Goal: Task Accomplishment & Management: Complete application form

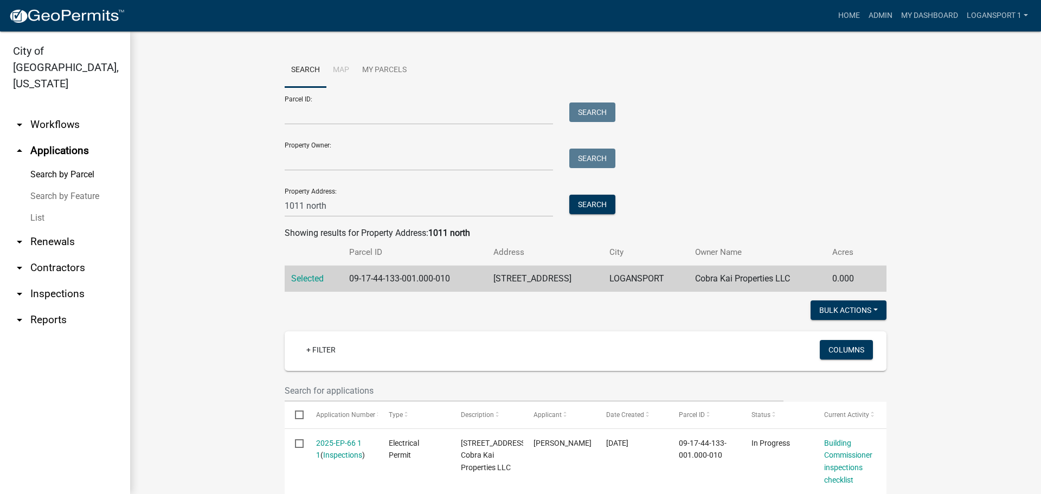
click at [358, 221] on wm-search-parcel-data-activity-input "Search Map My Parcels Parcel ID: Search Property Owner: Search Property Address…" at bounding box center [586, 172] width 602 height 238
click at [360, 212] on input "1011 north" at bounding box center [419, 206] width 268 height 22
type input "1"
click at [394, 389] on input "text" at bounding box center [534, 390] width 499 height 22
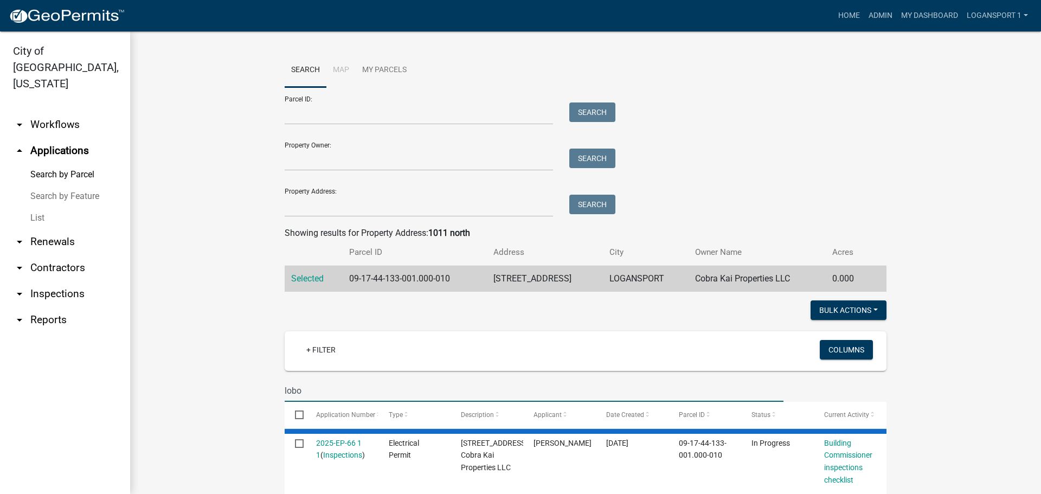
type input "lobo"
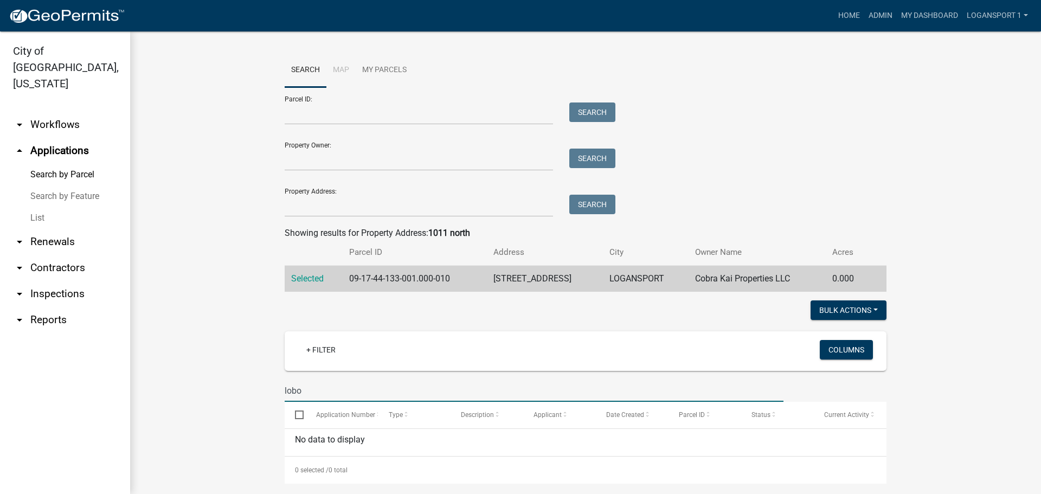
scroll to position [11, 0]
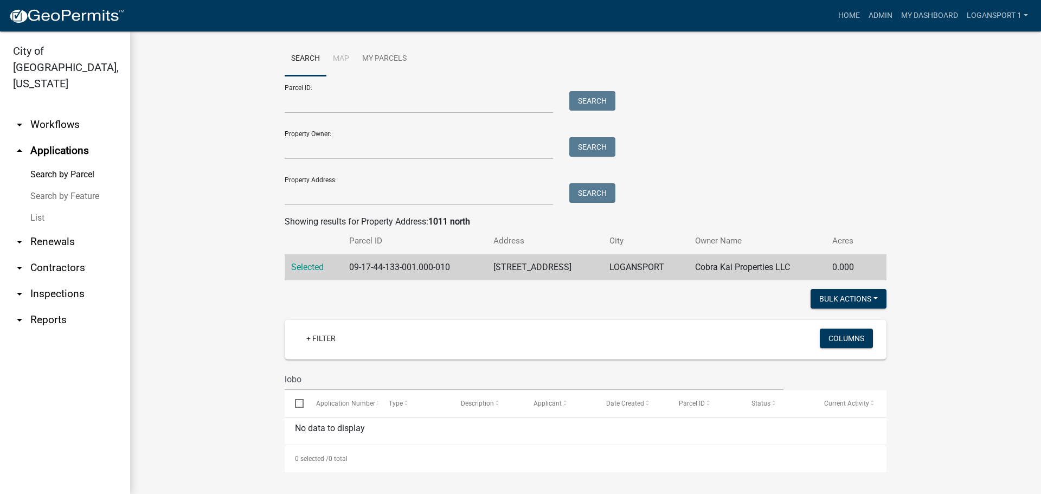
click at [36, 207] on link "List" at bounding box center [65, 218] width 130 height 22
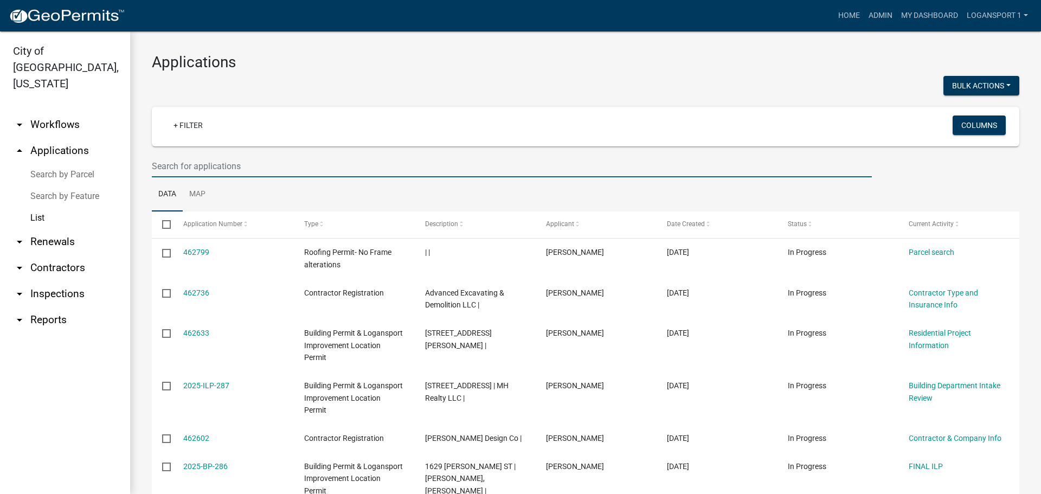
drag, startPoint x: 238, startPoint y: 171, endPoint x: 231, endPoint y: 171, distance: 7.1
click at [238, 171] on input "text" at bounding box center [512, 166] width 720 height 22
type input "lobo"
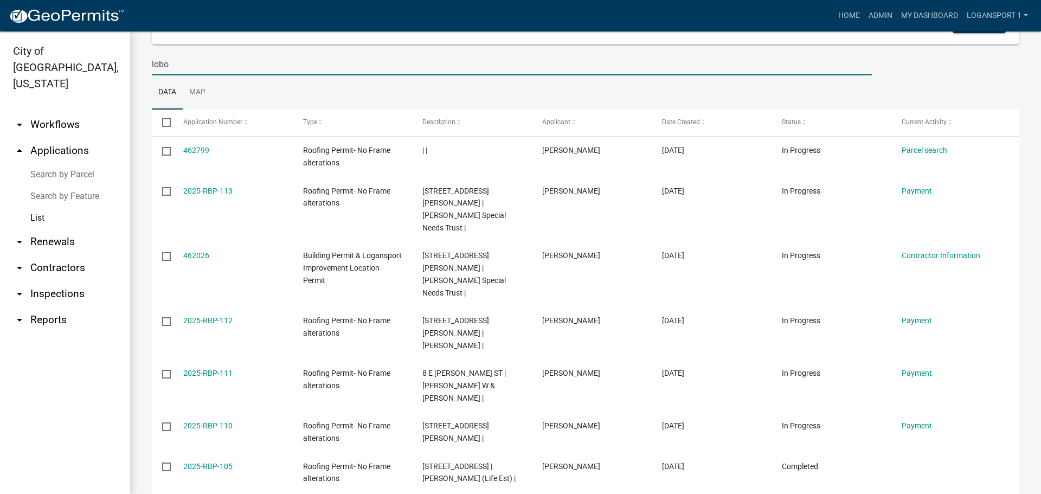
scroll to position [104, 0]
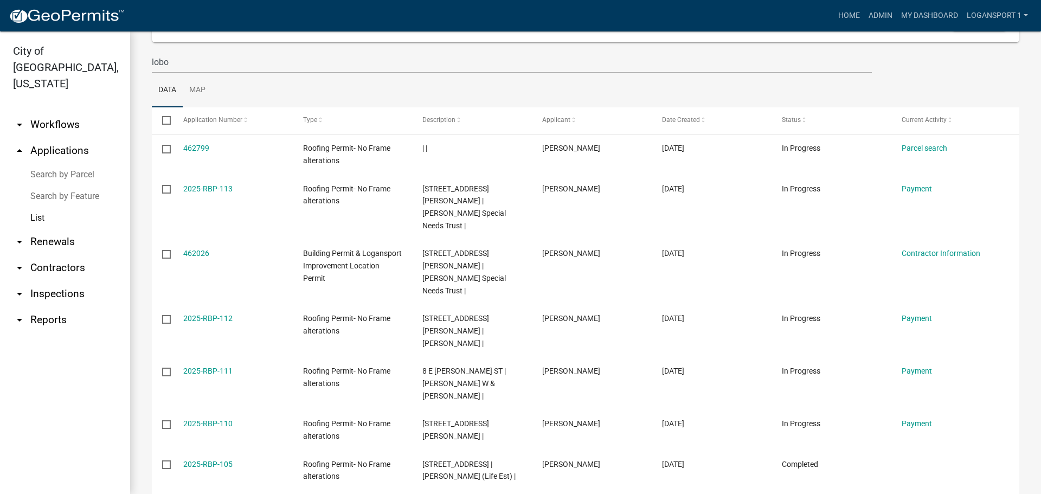
click at [51, 255] on link "arrow_drop_down Contractors" at bounding box center [65, 268] width 130 height 26
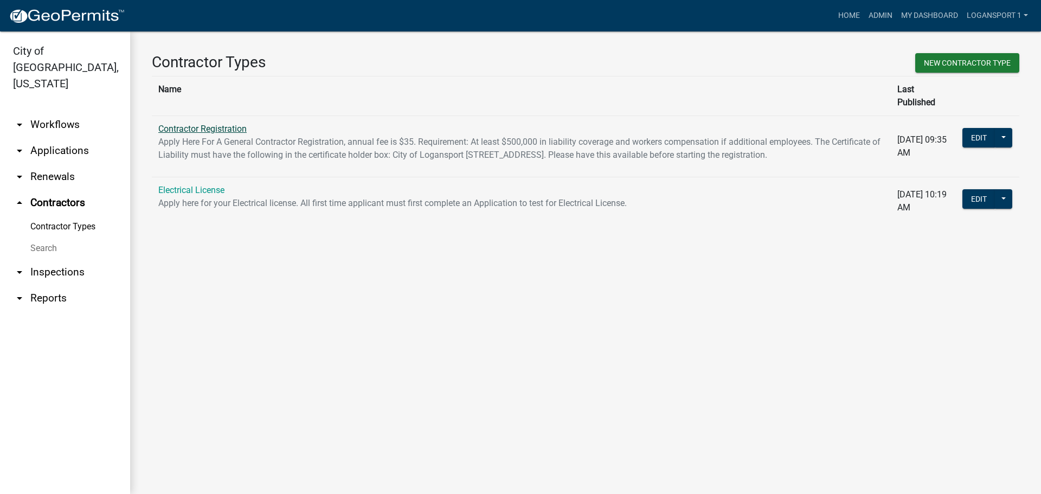
click at [230, 124] on link "Contractor Registration" at bounding box center [202, 129] width 88 height 10
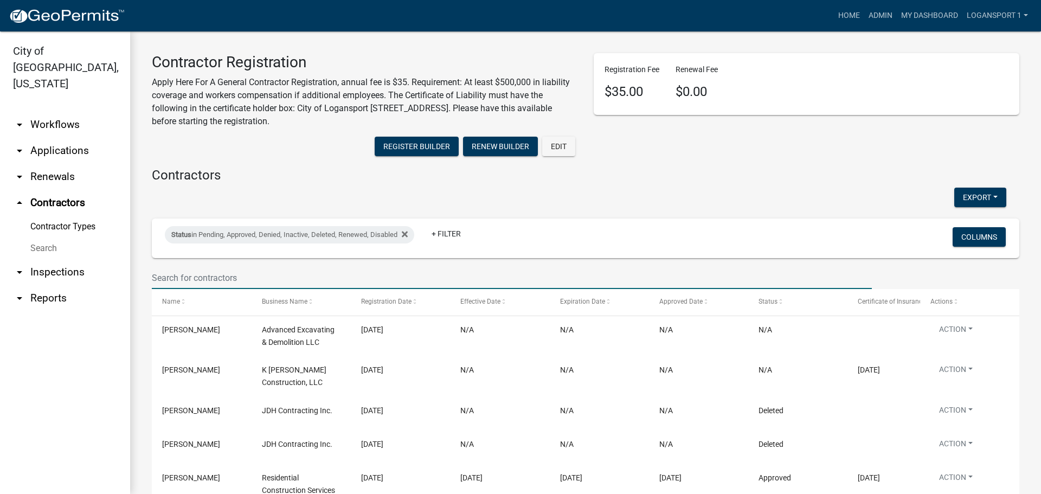
click at [362, 275] on input "text" at bounding box center [512, 278] width 720 height 22
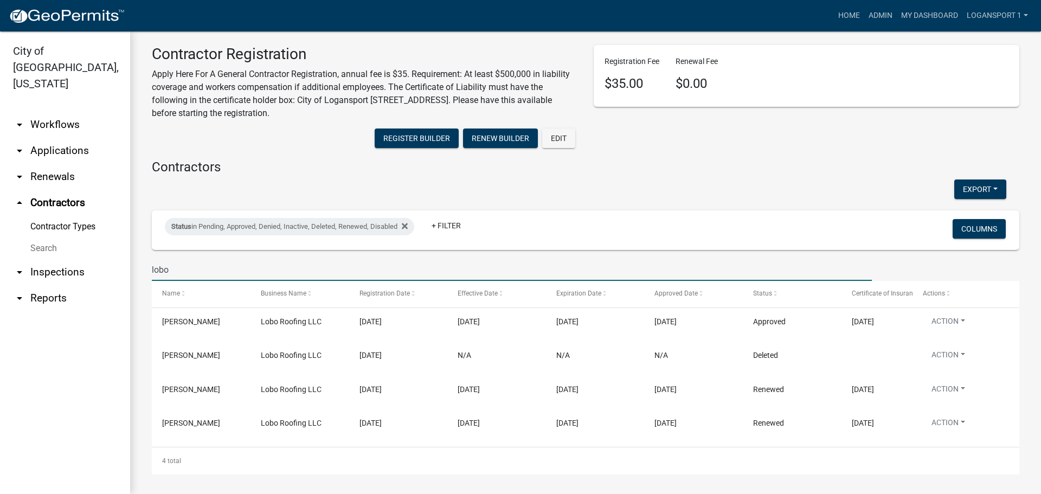
scroll to position [10, 0]
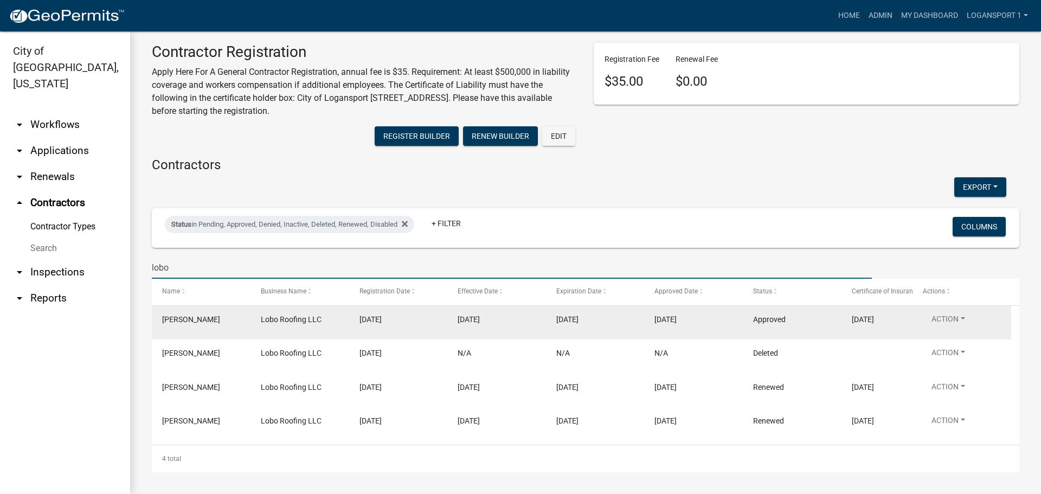
type input "lobo"
click at [382, 319] on span "02/18/2025" at bounding box center [370, 319] width 22 height 9
click at [480, 317] on span "03/07/2025" at bounding box center [468, 319] width 22 height 9
click at [578, 318] on span "02/10/2026" at bounding box center [567, 319] width 22 height 9
click at [676, 319] on span "03/07/2025" at bounding box center [665, 319] width 22 height 9
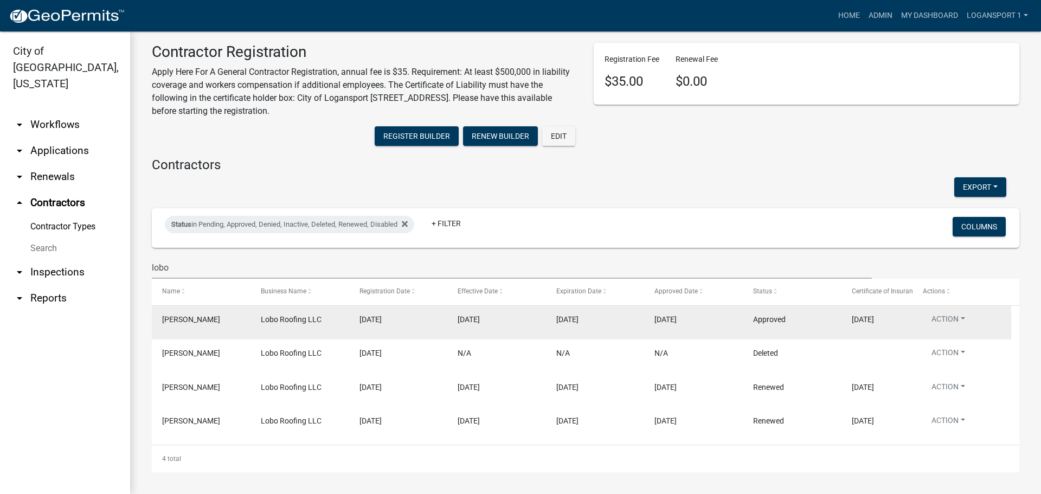
click at [874, 318] on span "02/10/2026" at bounding box center [862, 319] width 22 height 9
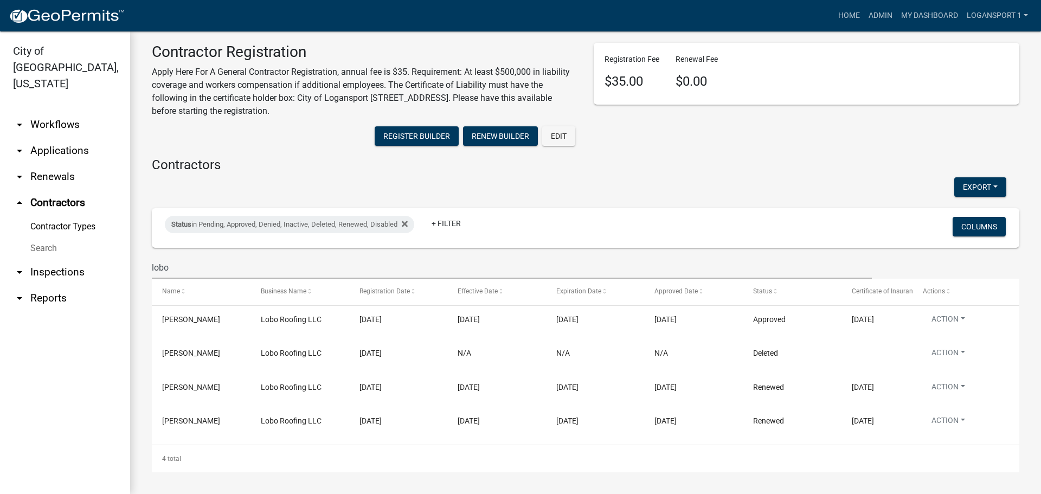
click at [66, 138] on link "arrow_drop_down Applications" at bounding box center [65, 151] width 130 height 26
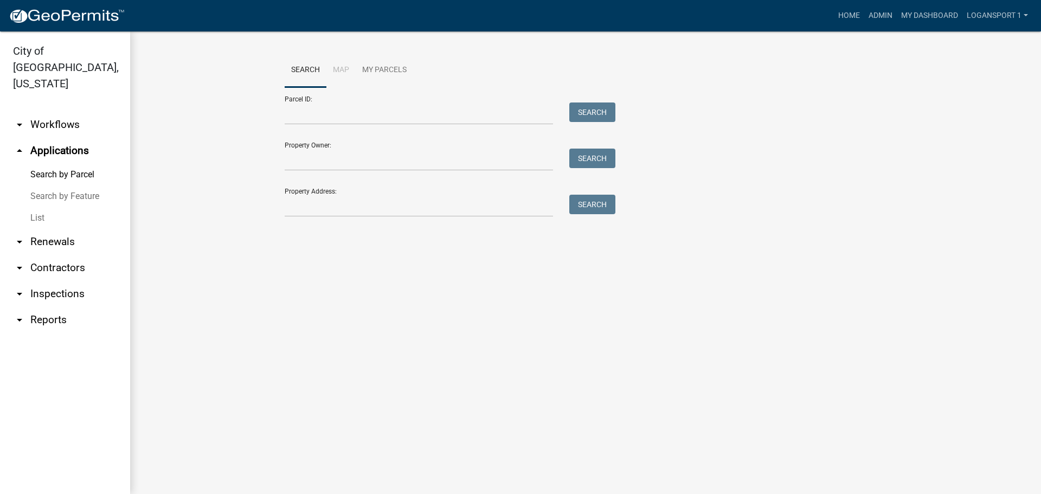
click at [35, 207] on link "List" at bounding box center [65, 218] width 130 height 22
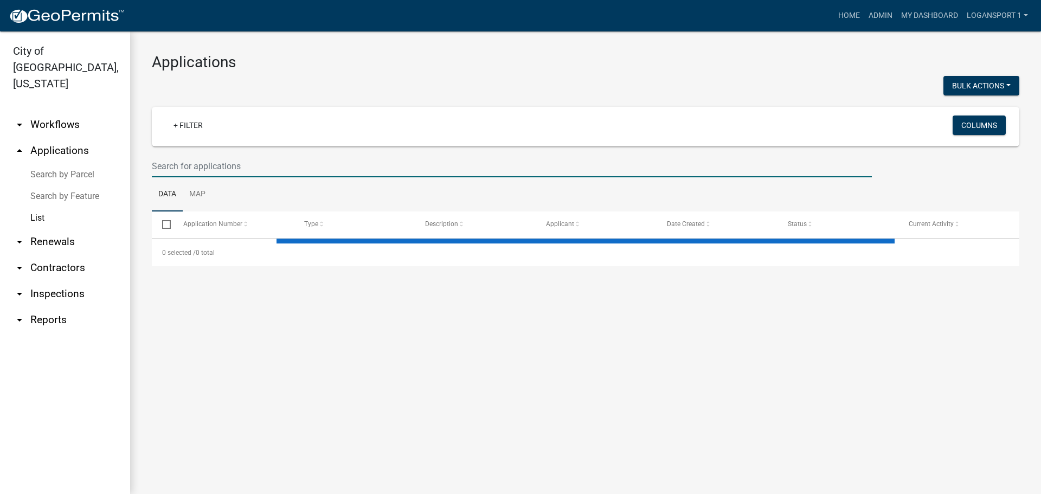
click at [324, 166] on input "text" at bounding box center [512, 166] width 720 height 22
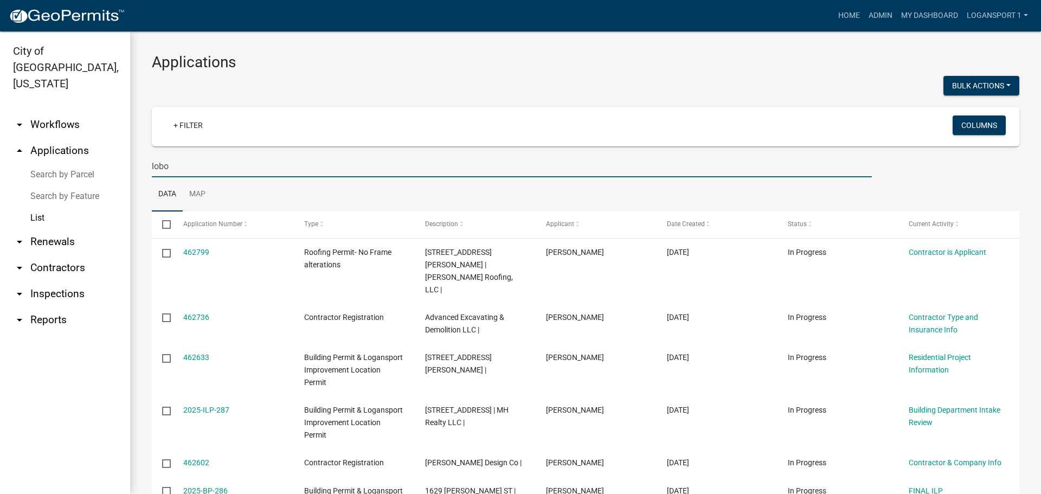
type input "lobo"
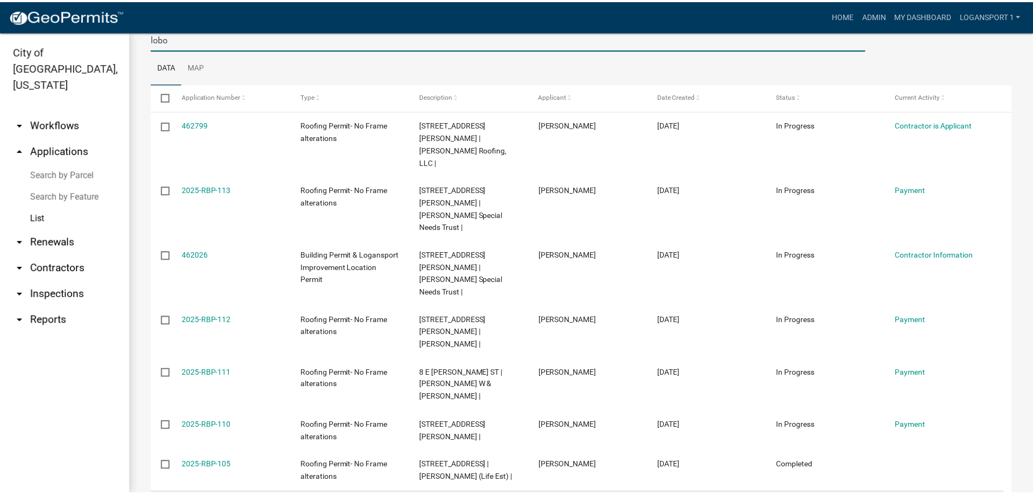
scroll to position [108, 0]
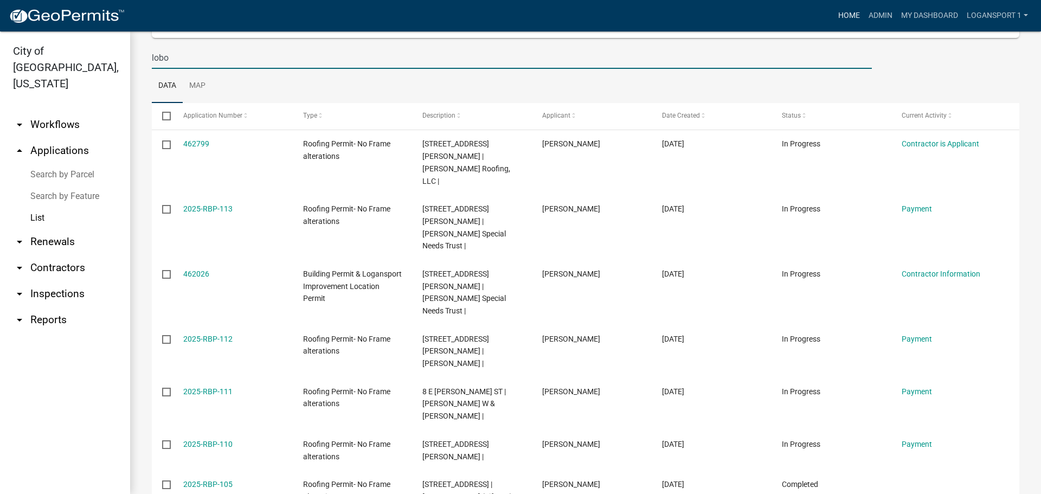
click at [841, 18] on link "Home" at bounding box center [849, 15] width 30 height 21
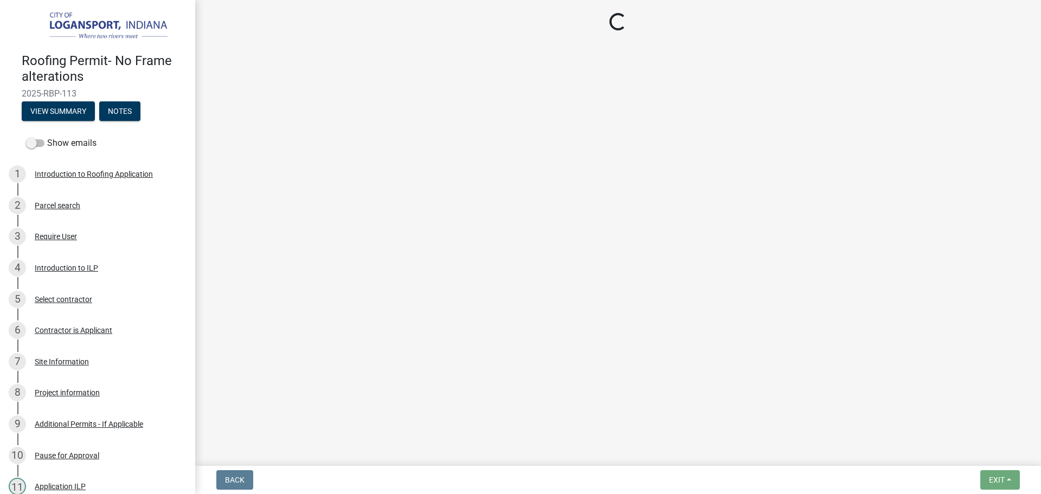
select select "3: 3"
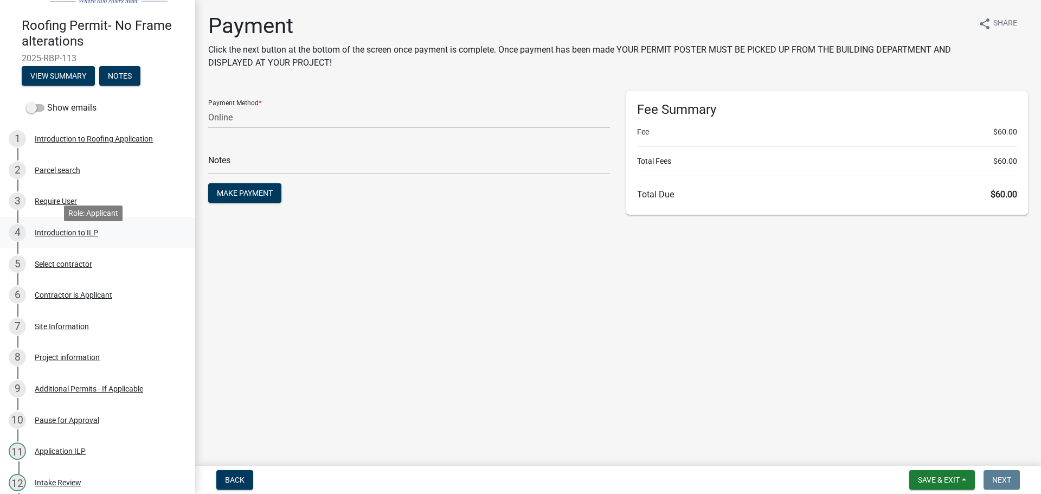
scroll to position [54, 0]
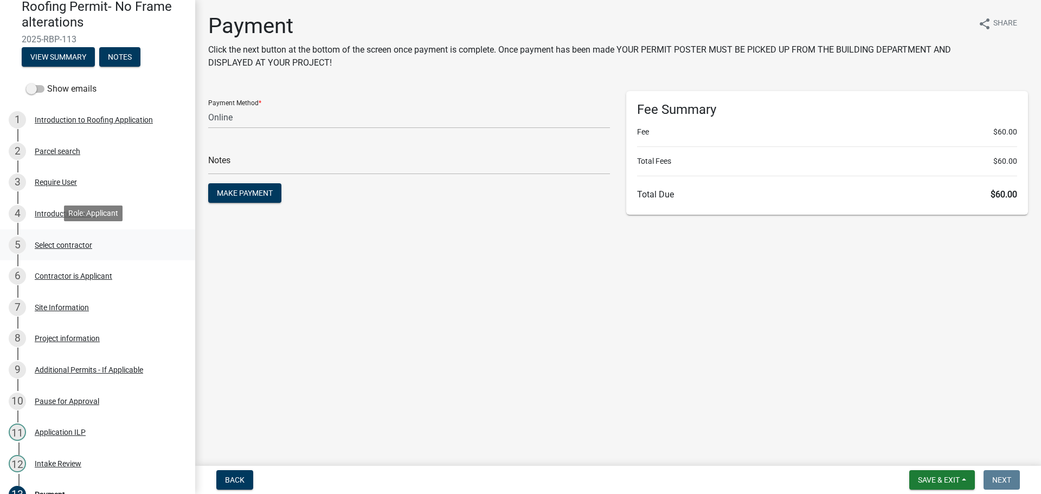
click at [80, 236] on div "5 Select contractor" at bounding box center [93, 244] width 169 height 17
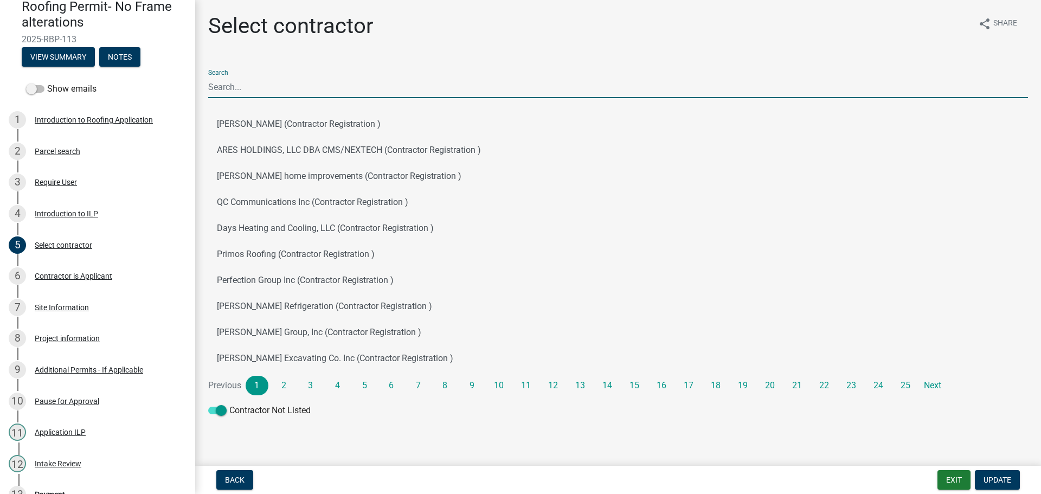
click at [350, 97] on input "Search" at bounding box center [618, 87] width 820 height 22
click at [255, 88] on input "Search" at bounding box center [618, 87] width 820 height 22
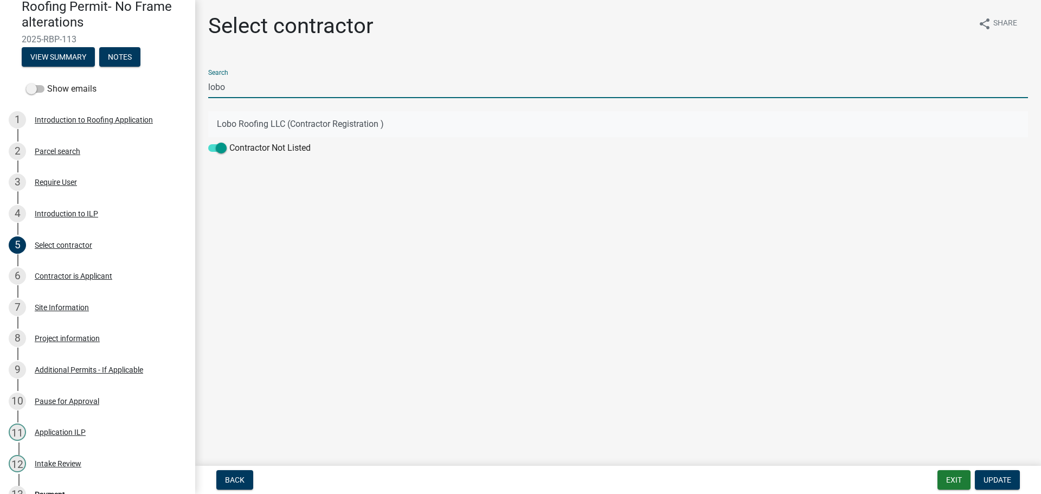
type input "lobo"
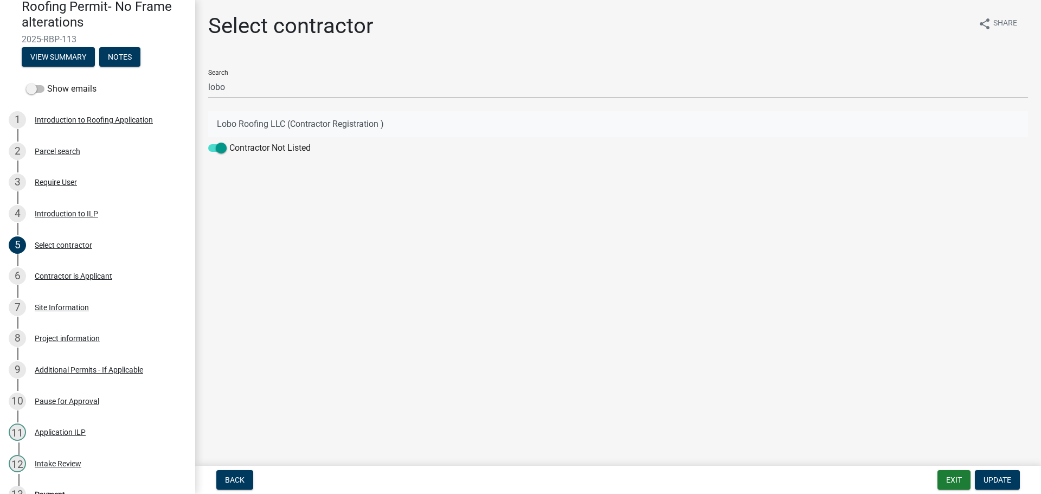
click at [250, 111] on button "Lobo Roofing LLC (Contractor Registration )" at bounding box center [618, 124] width 820 height 26
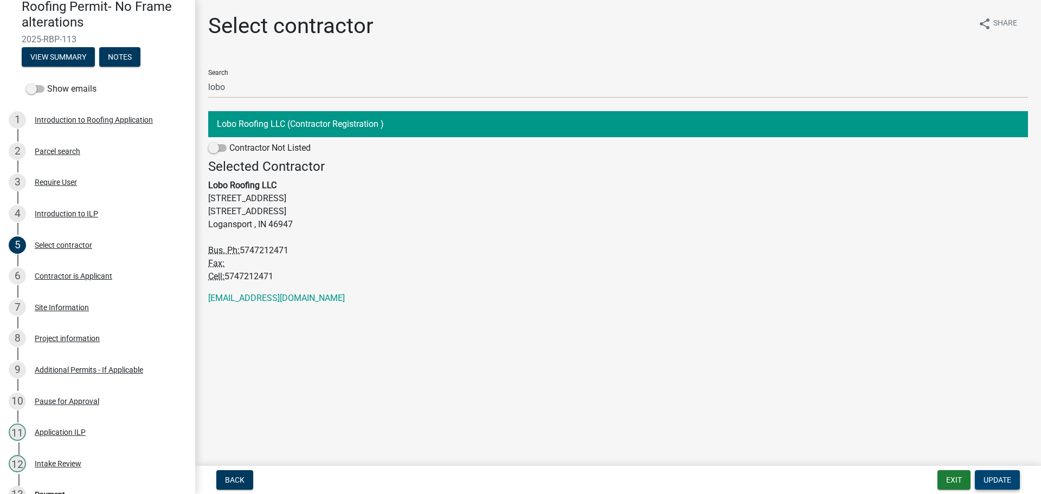
click at [1009, 481] on span "Update" at bounding box center [997, 479] width 28 height 9
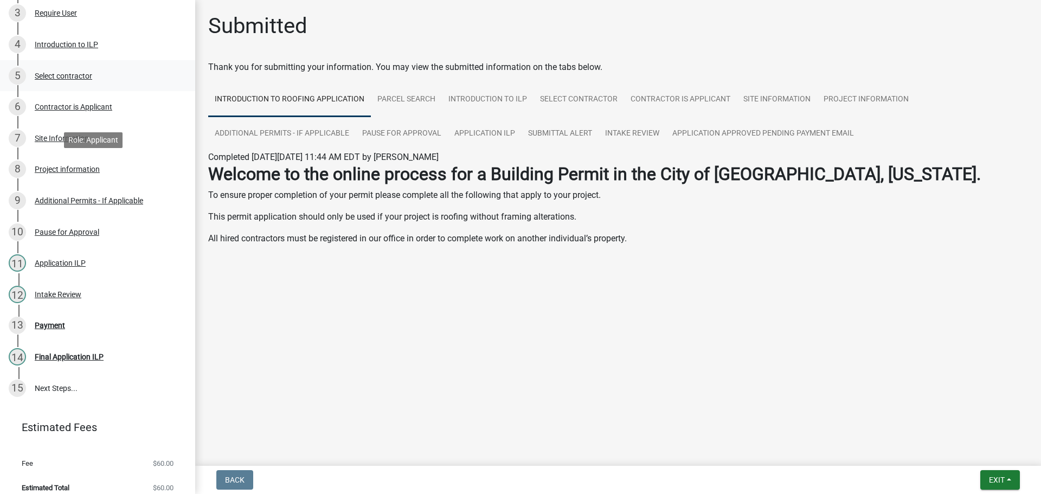
scroll to position [232, 0]
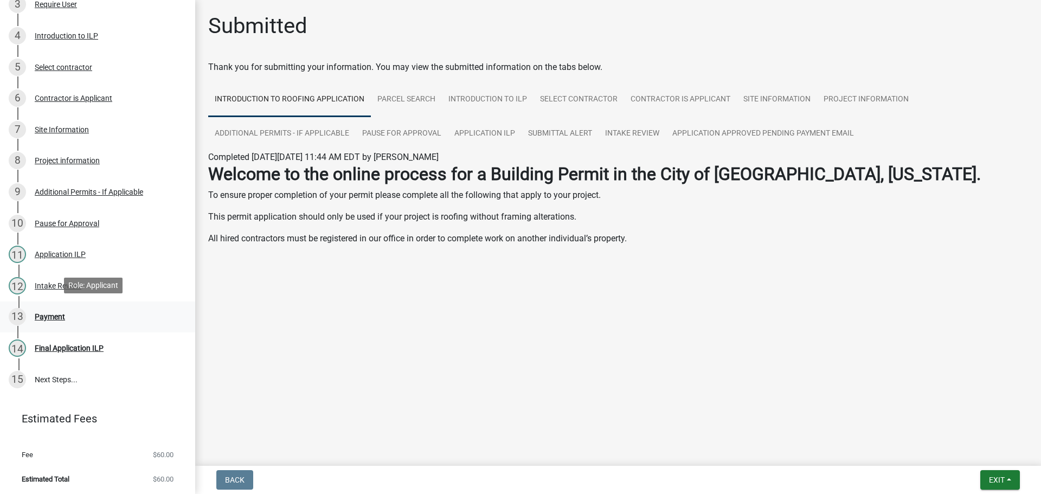
click at [59, 318] on div "Payment" at bounding box center [50, 317] width 30 height 8
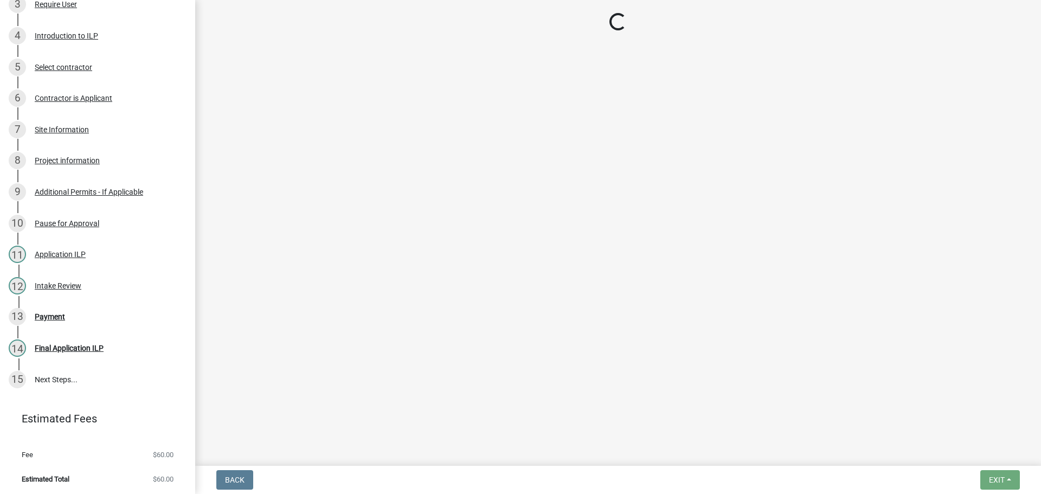
select select "3: 3"
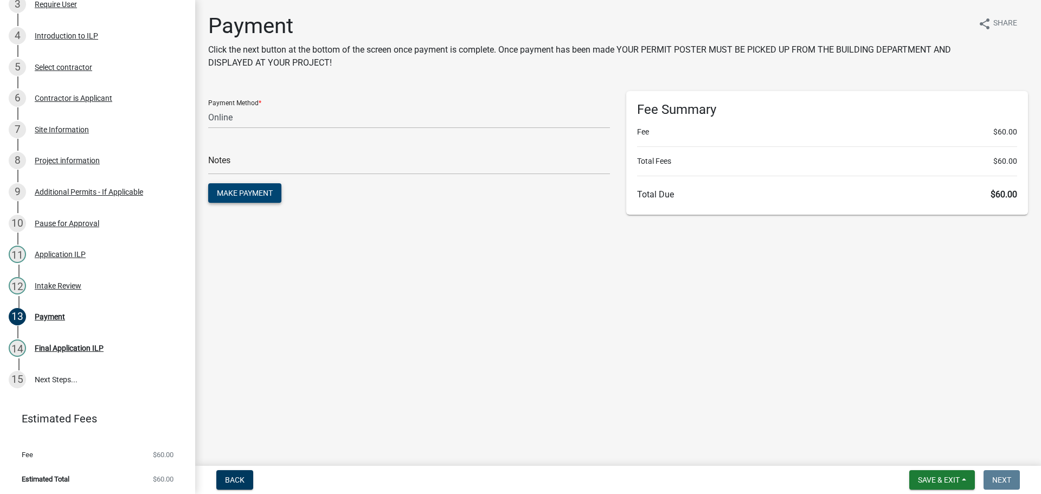
click at [261, 189] on span "Make Payment" at bounding box center [245, 193] width 56 height 9
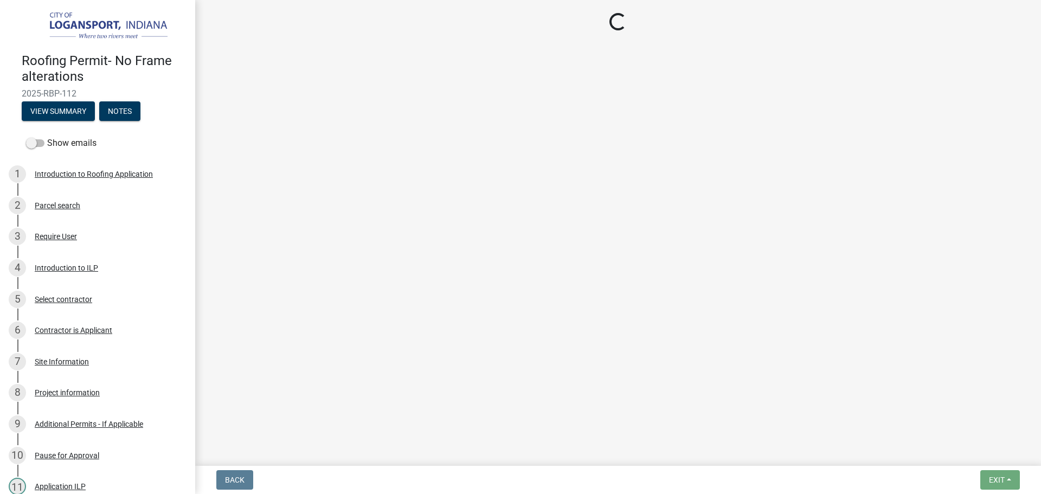
select select "3: 3"
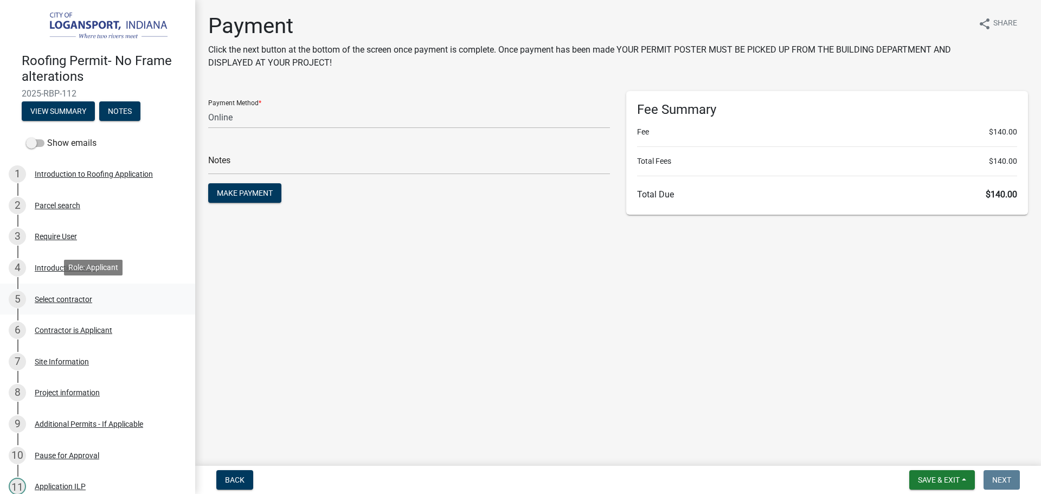
click at [77, 297] on div "Select contractor" at bounding box center [63, 299] width 57 height 8
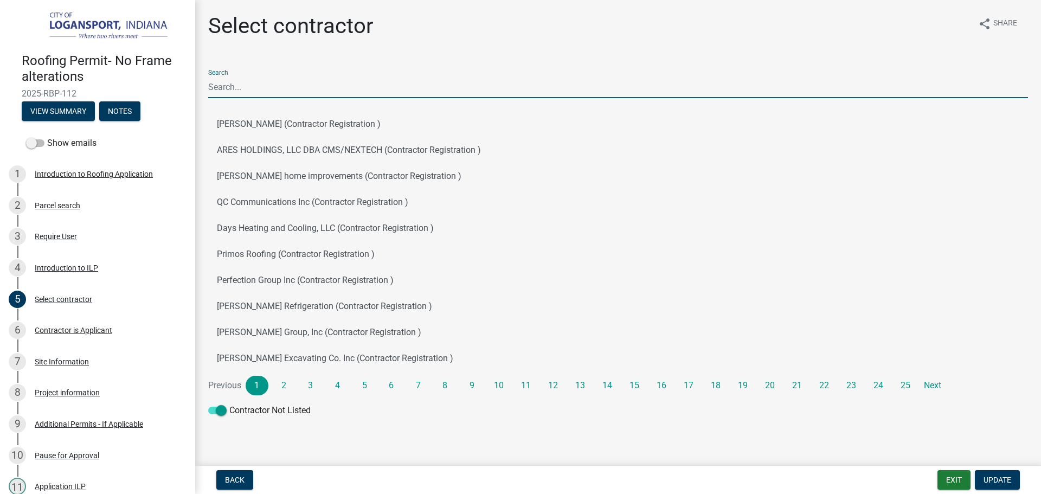
click at [315, 87] on input "Search" at bounding box center [618, 87] width 820 height 22
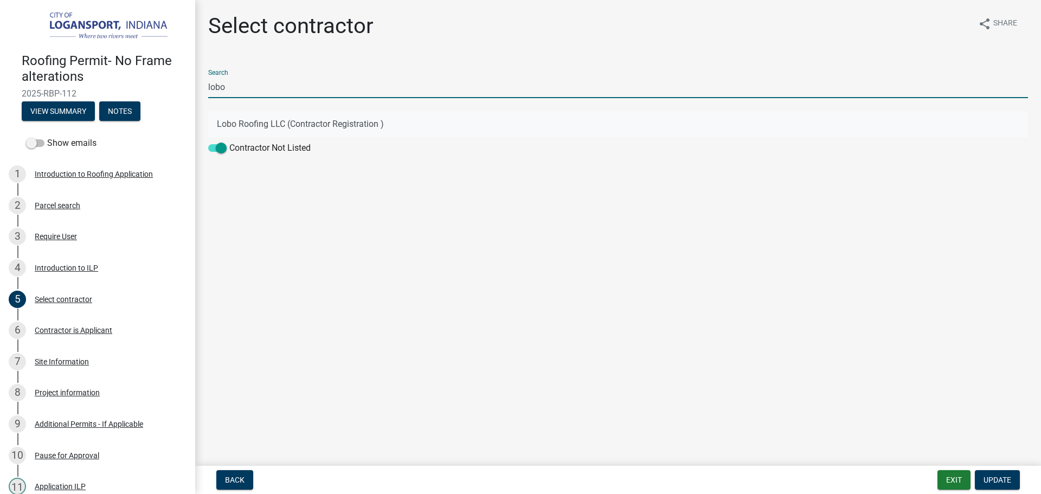
type input "lobo"
click at [375, 122] on button "Lobo Roofing LLC (Contractor Registration )" at bounding box center [618, 124] width 820 height 26
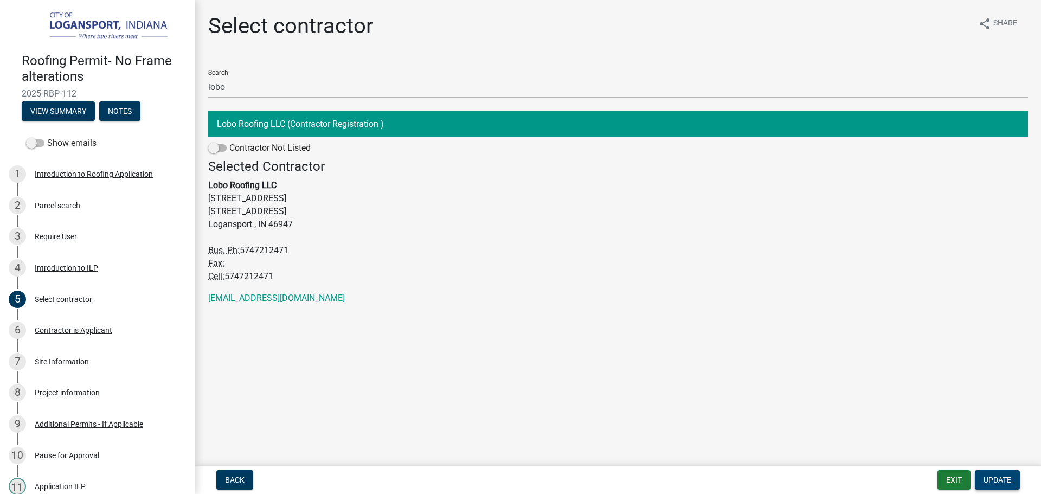
click at [992, 478] on span "Update" at bounding box center [997, 479] width 28 height 9
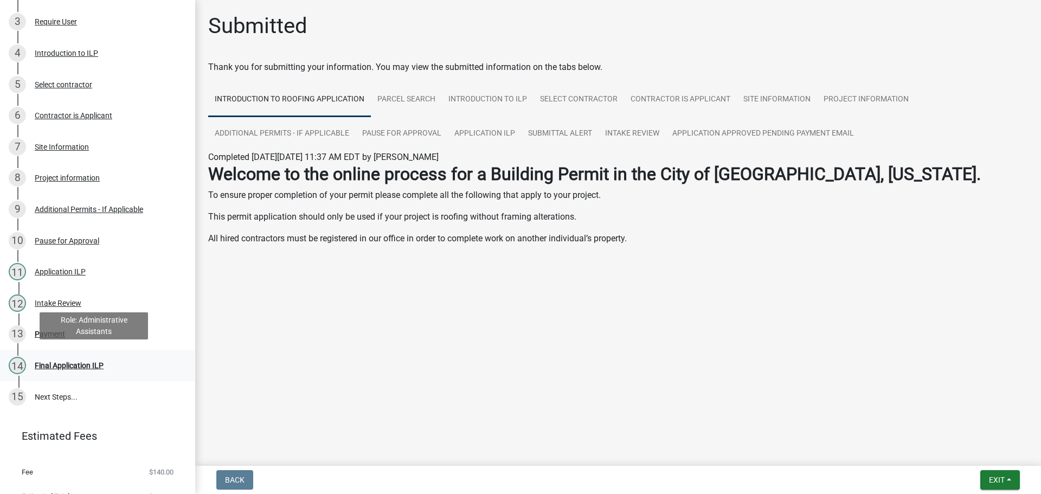
scroll to position [217, 0]
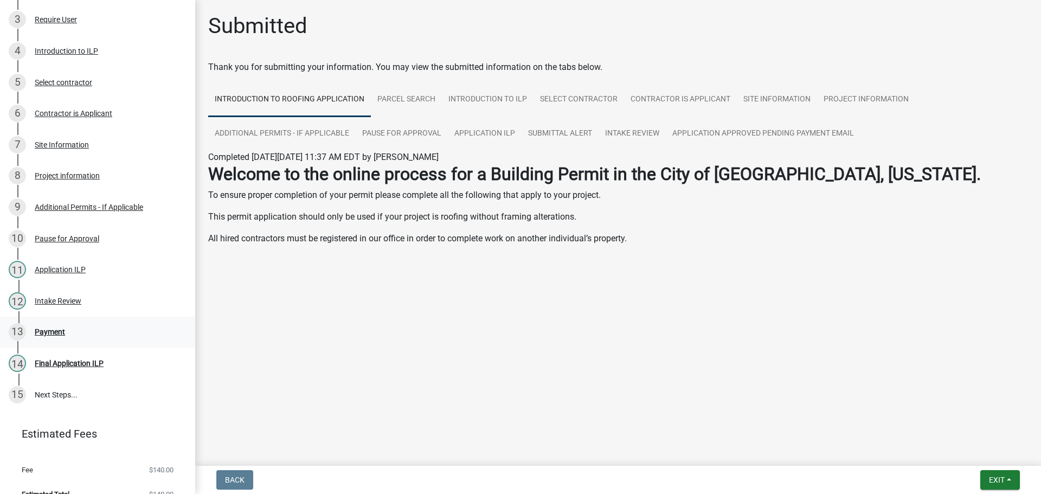
click at [54, 328] on div "Payment" at bounding box center [50, 332] width 30 height 8
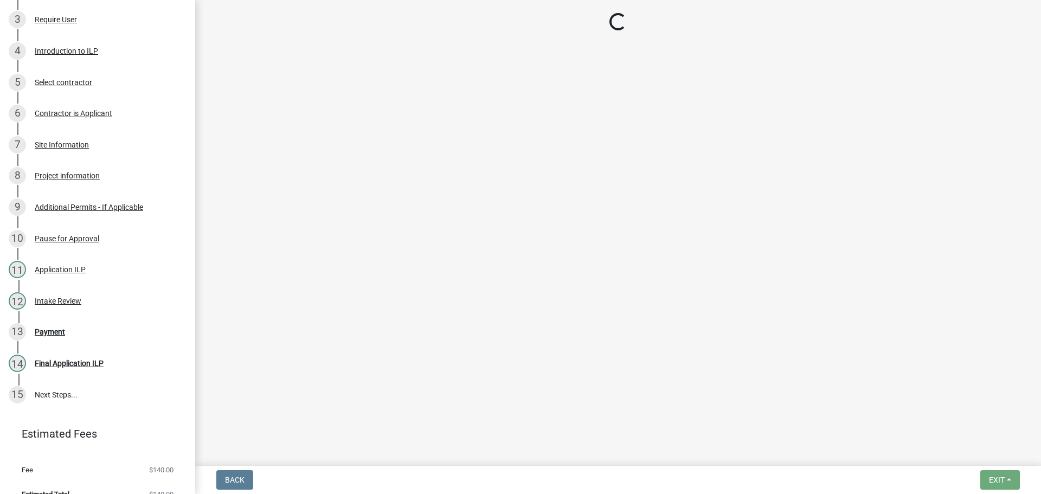
select select "3: 3"
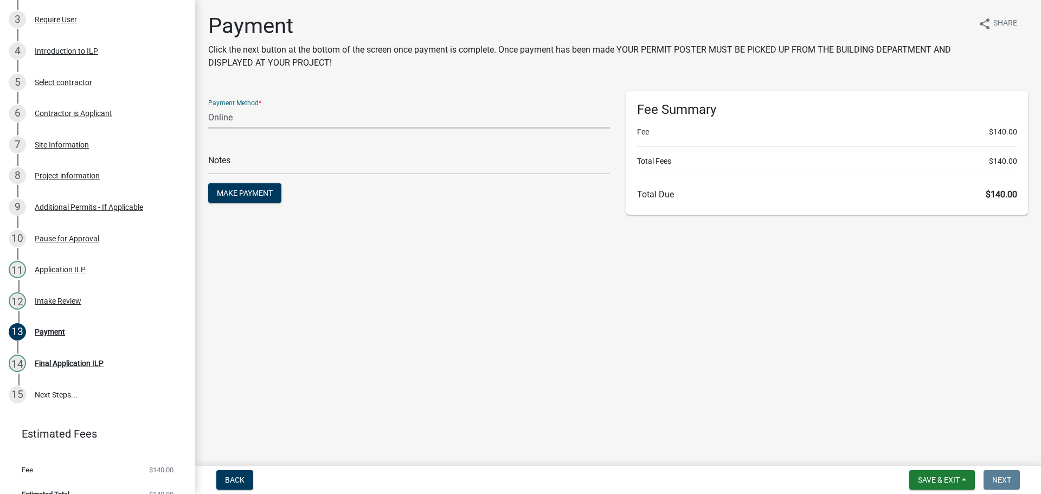
click at [254, 121] on select "Credit Card POS Check Cash Online" at bounding box center [409, 117] width 402 height 22
click at [240, 192] on span "Make Payment" at bounding box center [245, 193] width 56 height 9
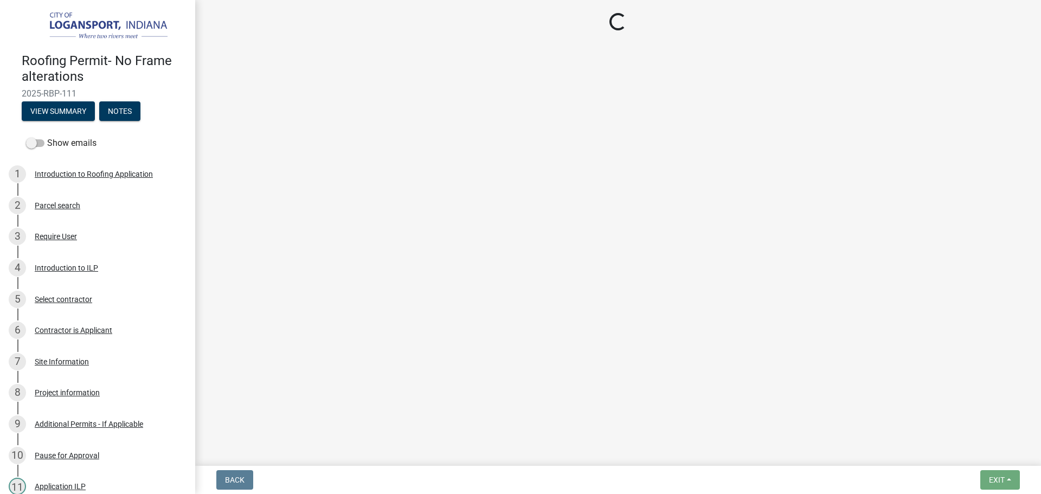
select select "3: 3"
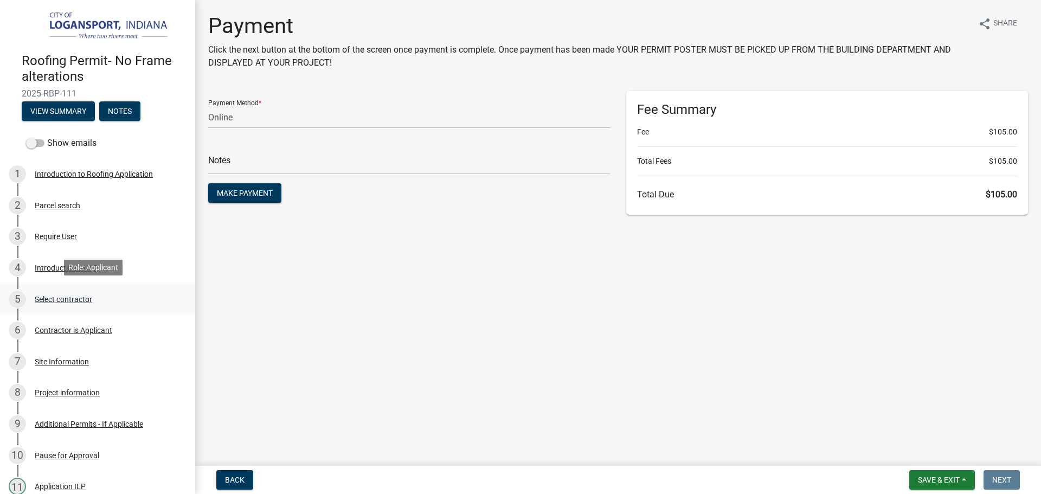
click at [78, 291] on div "5 Select contractor" at bounding box center [93, 299] width 169 height 17
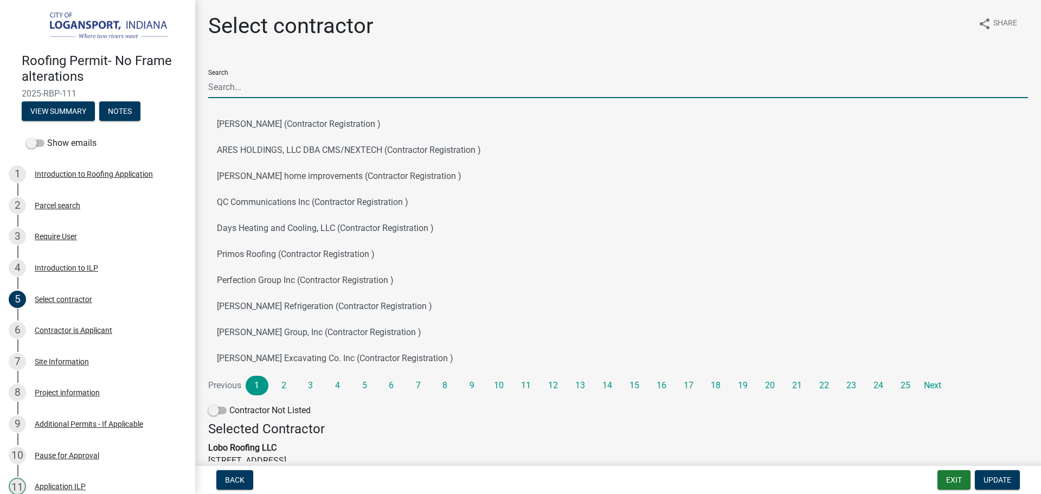
click at [296, 85] on input "Search" at bounding box center [618, 87] width 820 height 22
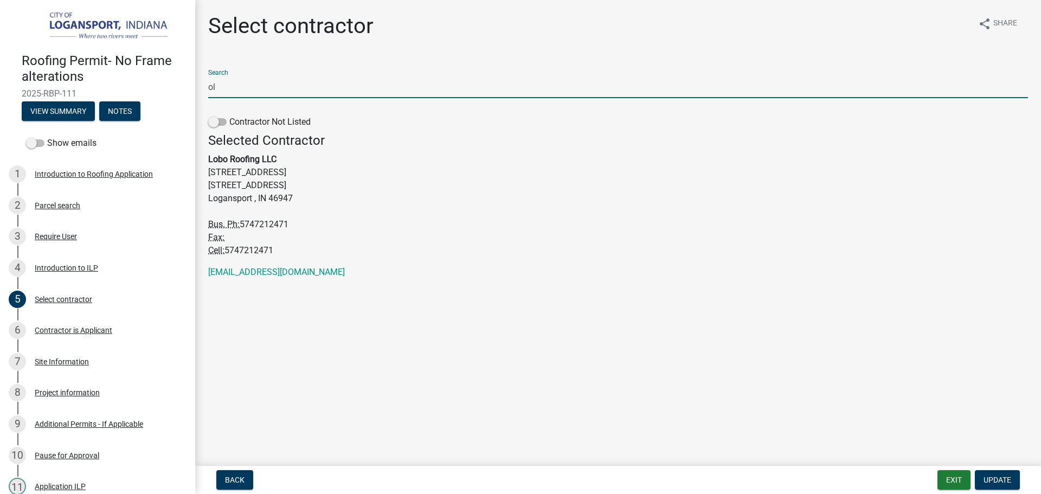
type input "o"
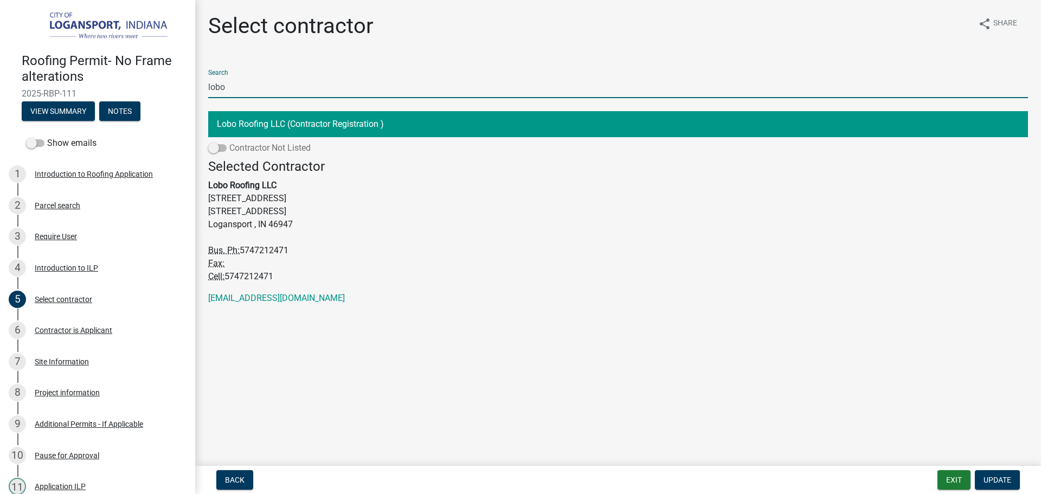
type input "lobo"
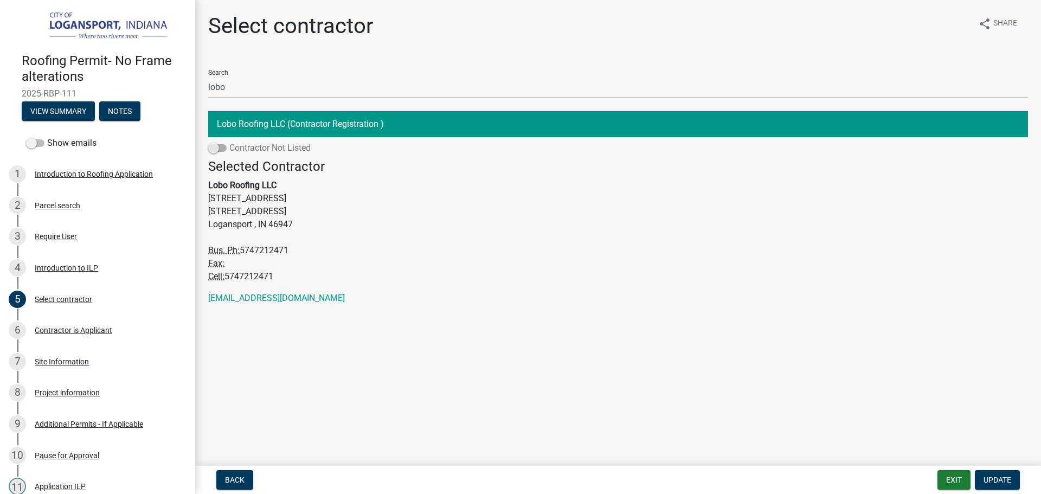
click at [219, 146] on span at bounding box center [217, 148] width 18 height 8
click at [229, 141] on input "Contractor Not Listed" at bounding box center [229, 141] width 0 height 0
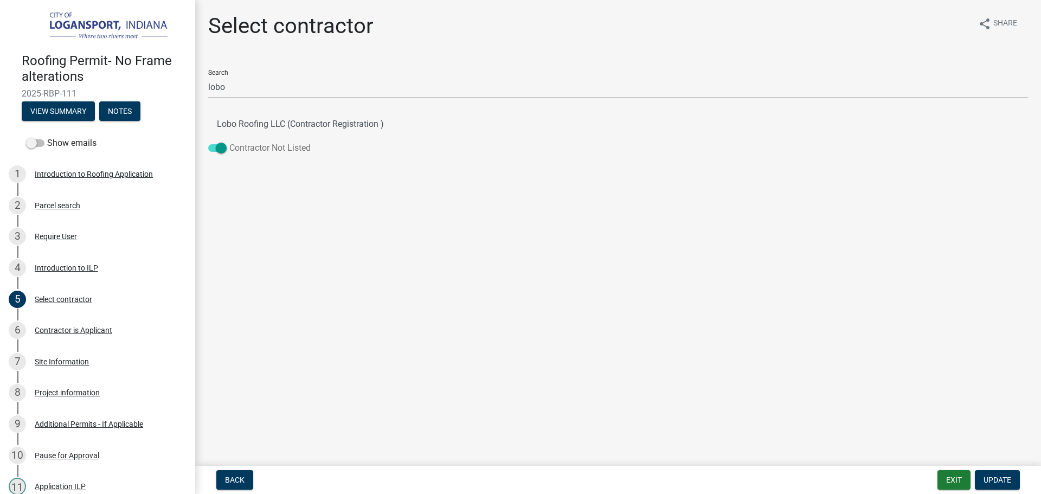
click at [221, 147] on span at bounding box center [217, 148] width 18 height 8
click at [229, 141] on input "Contractor Not Listed" at bounding box center [229, 141] width 0 height 0
click at [218, 147] on span at bounding box center [217, 148] width 18 height 8
click at [229, 141] on input "Contractor Not Listed" at bounding box center [229, 141] width 0 height 0
click at [220, 149] on span at bounding box center [217, 148] width 18 height 8
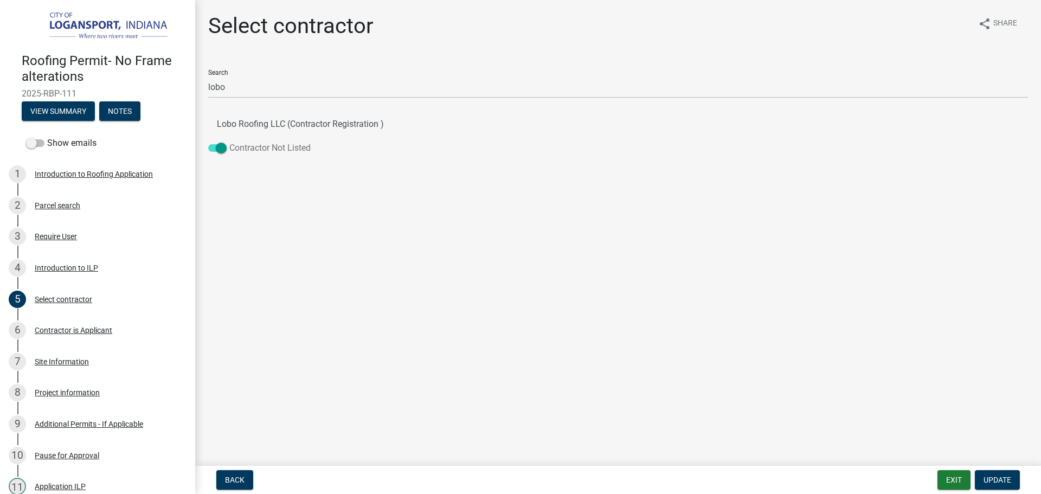
click at [229, 141] on input "Contractor Not Listed" at bounding box center [229, 141] width 0 height 0
click at [220, 149] on span at bounding box center [217, 148] width 18 height 8
click at [229, 141] on input "Contractor Not Listed" at bounding box center [229, 141] width 0 height 0
click at [220, 149] on span at bounding box center [217, 148] width 18 height 8
click at [229, 141] on input "Contractor Not Listed" at bounding box center [229, 141] width 0 height 0
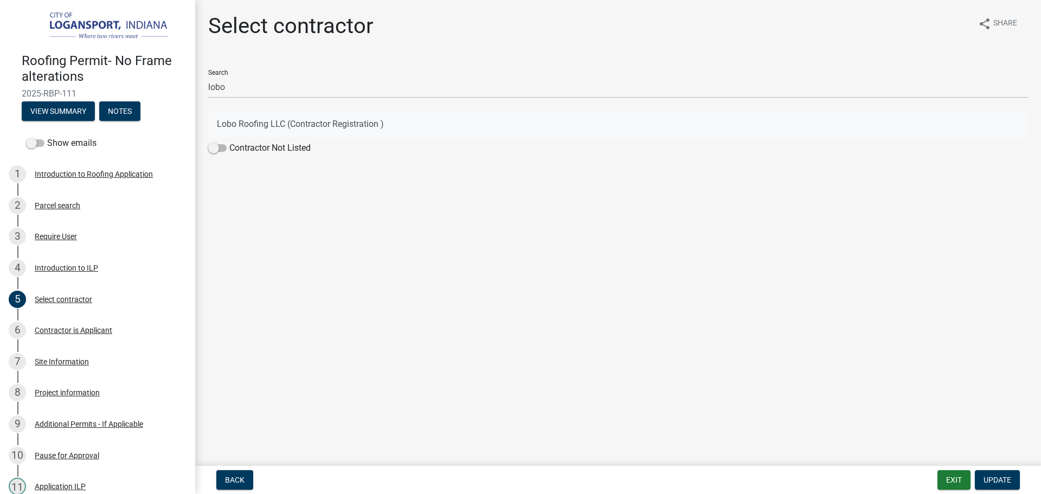
click at [264, 124] on button "Lobo Roofing LLC (Contractor Registration )" at bounding box center [618, 124] width 820 height 26
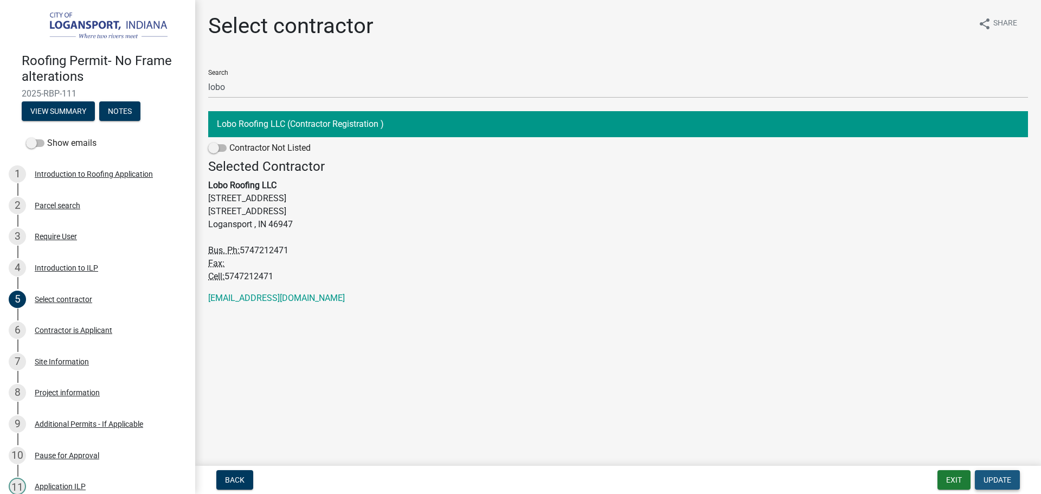
click at [1006, 476] on span "Update" at bounding box center [997, 479] width 28 height 9
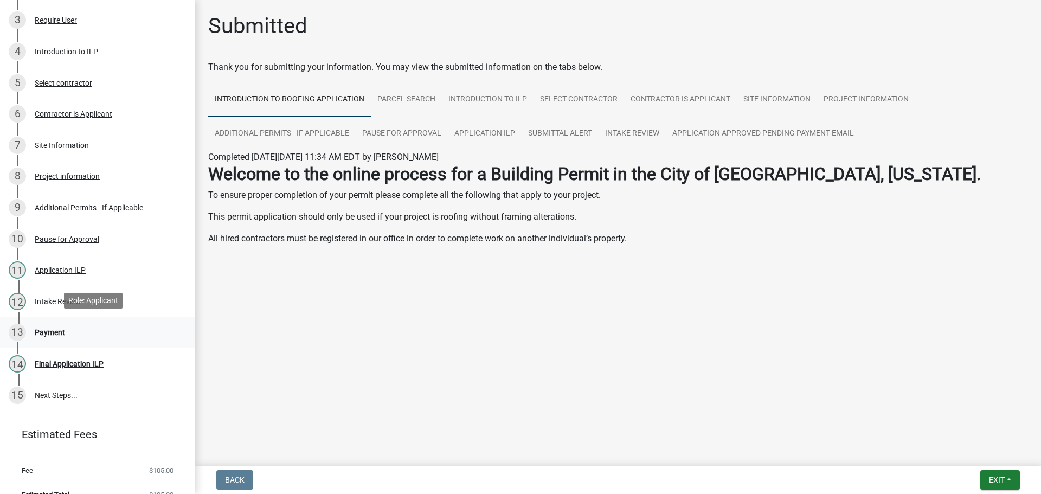
scroll to position [217, 0]
click at [44, 328] on div "Payment" at bounding box center [50, 332] width 30 height 8
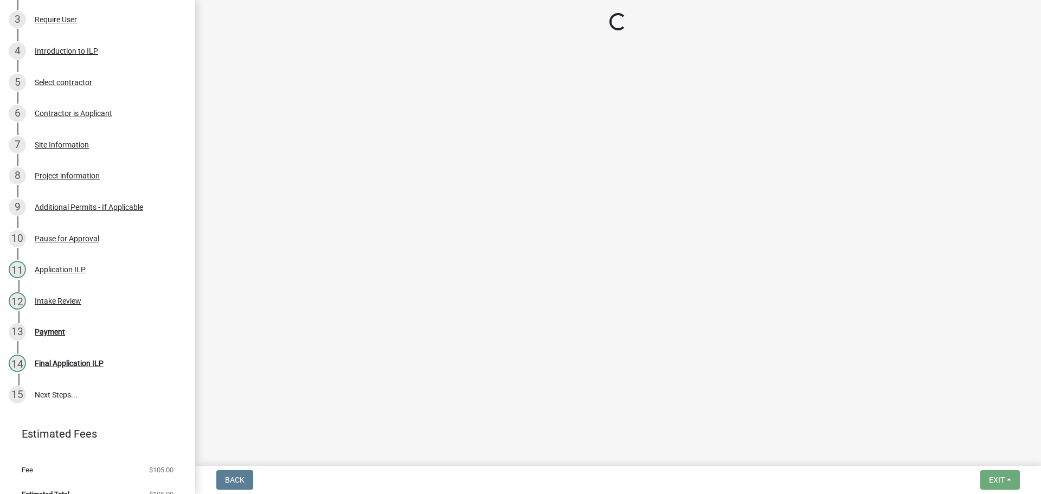
select select "3: 3"
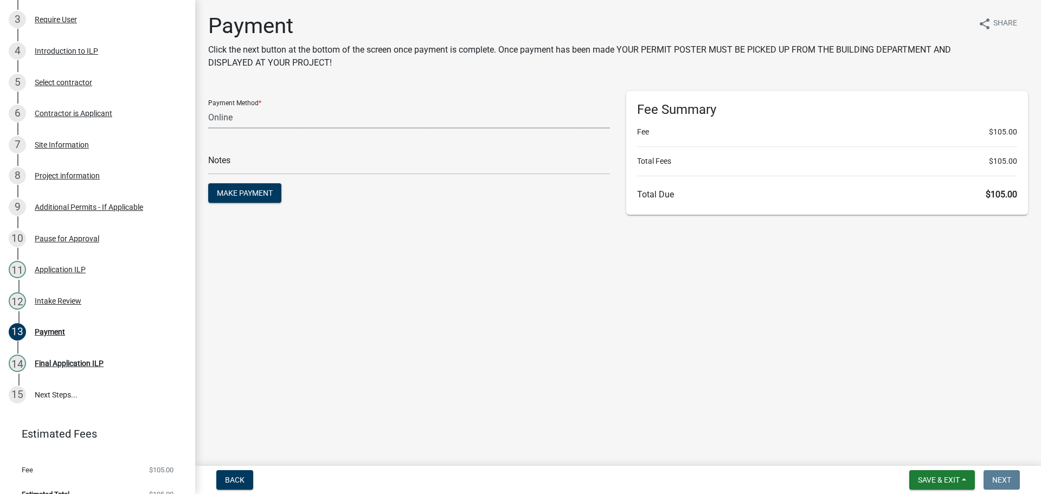
click at [264, 116] on select "Credit Card POS Check Cash Online" at bounding box center [409, 117] width 402 height 22
click at [243, 189] on span "Make Payment" at bounding box center [245, 193] width 56 height 9
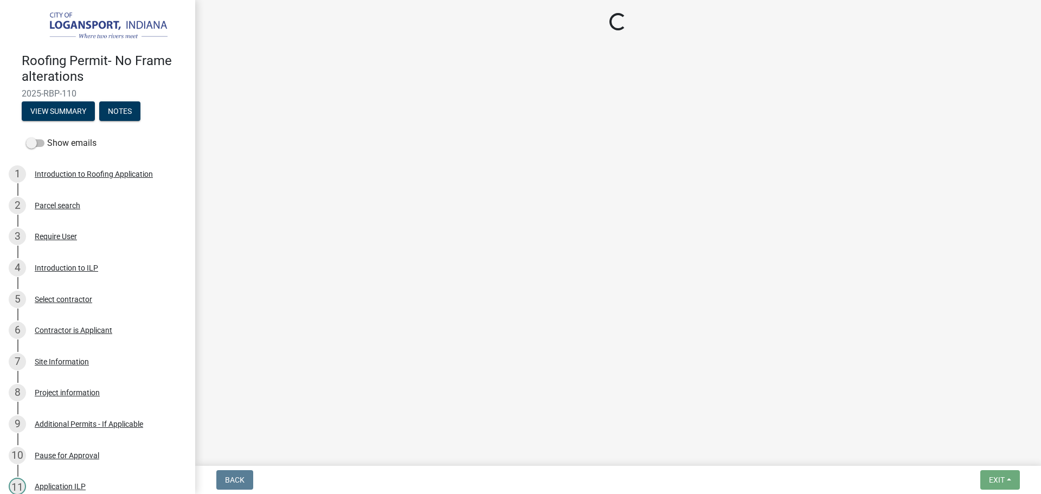
select select "3: 3"
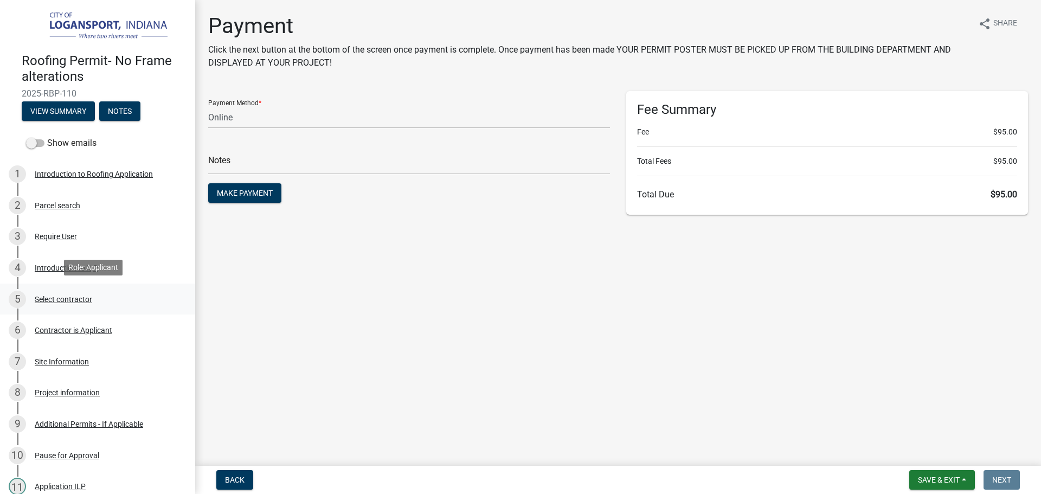
click at [76, 305] on div "5 Select contractor" at bounding box center [93, 299] width 169 height 17
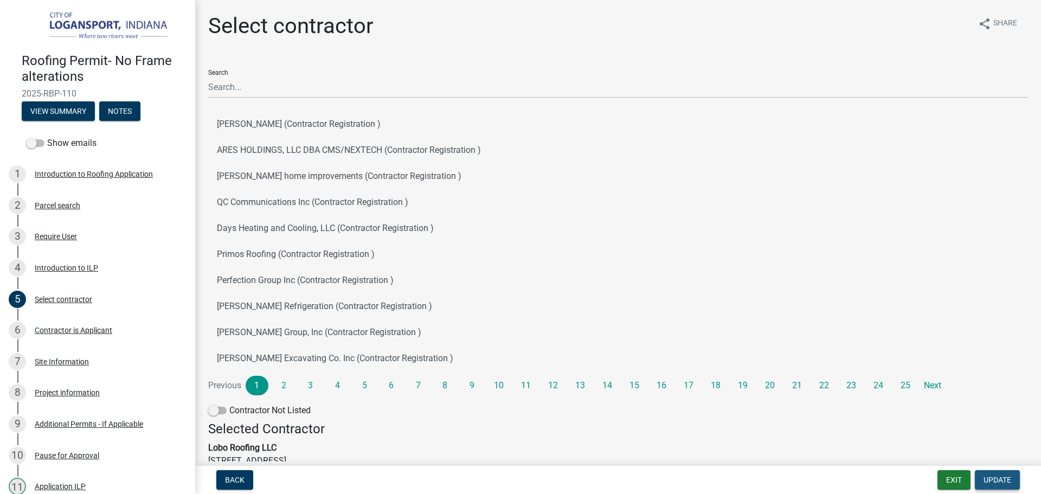
click at [999, 474] on button "Update" at bounding box center [997, 480] width 45 height 20
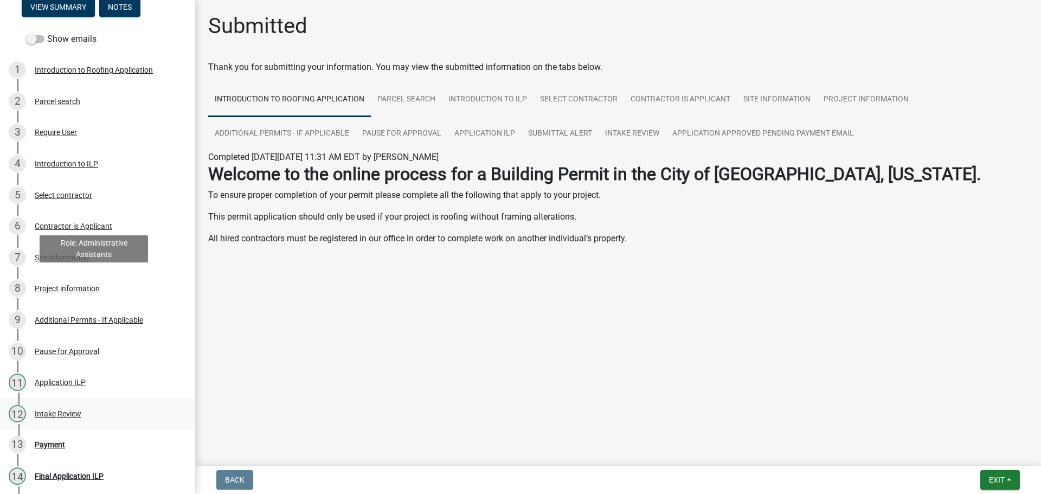
scroll to position [232, 0]
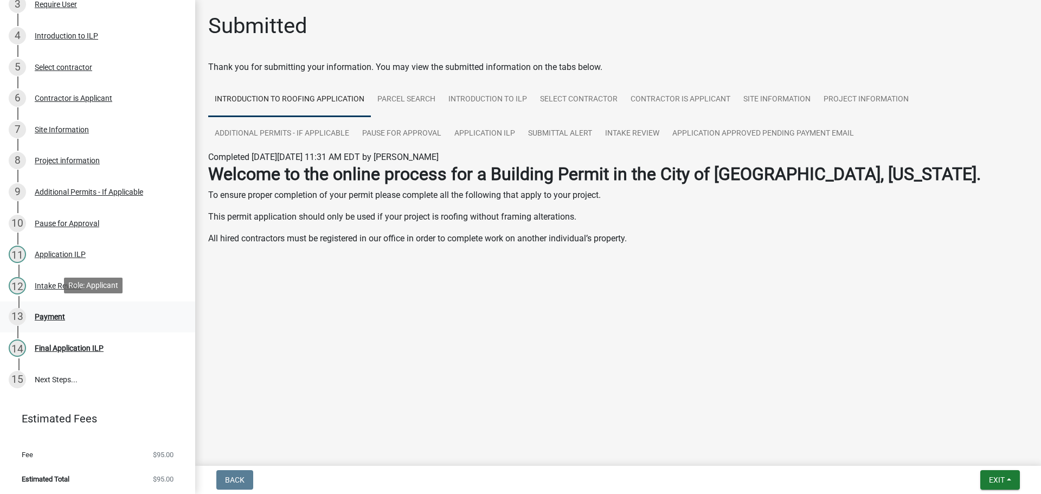
click at [49, 313] on div "Payment" at bounding box center [50, 317] width 30 height 8
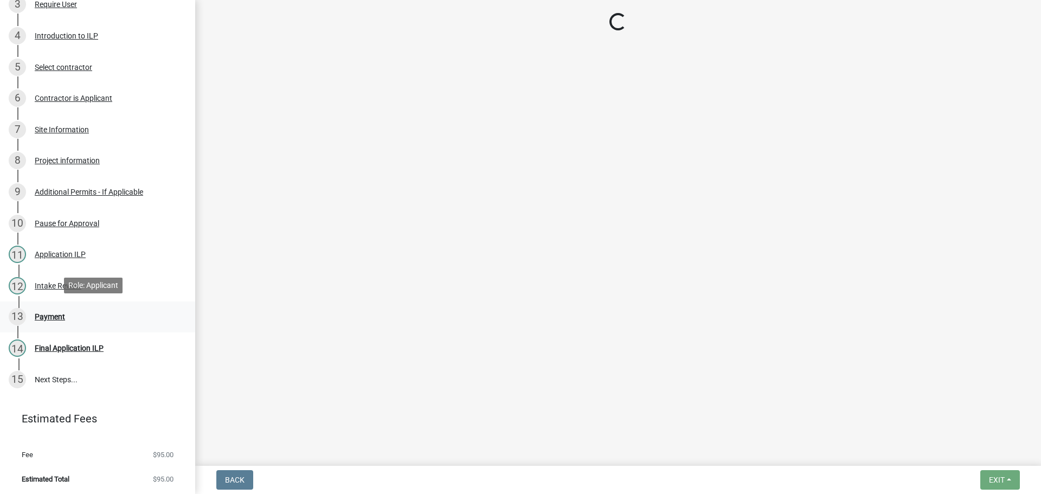
select select "3: 3"
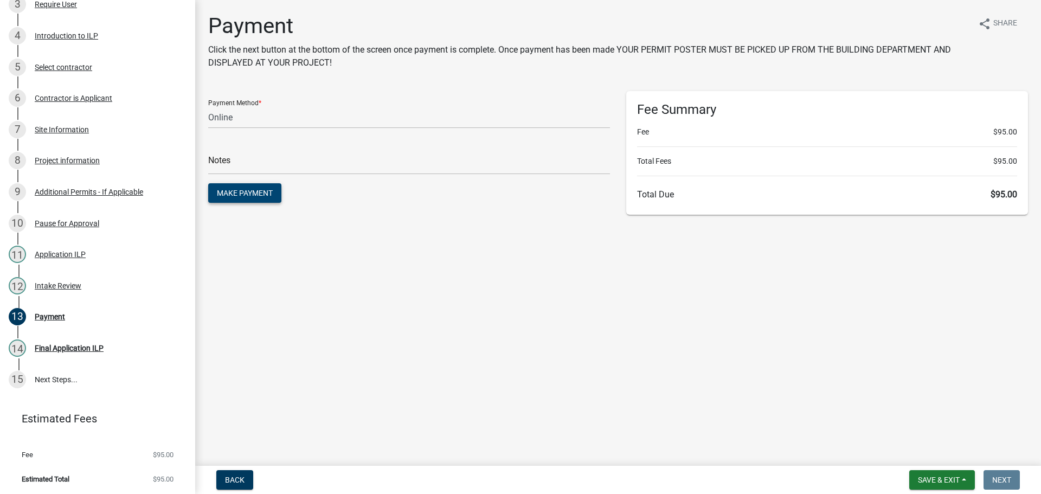
click at [246, 202] on button "Make Payment" at bounding box center [244, 193] width 73 height 20
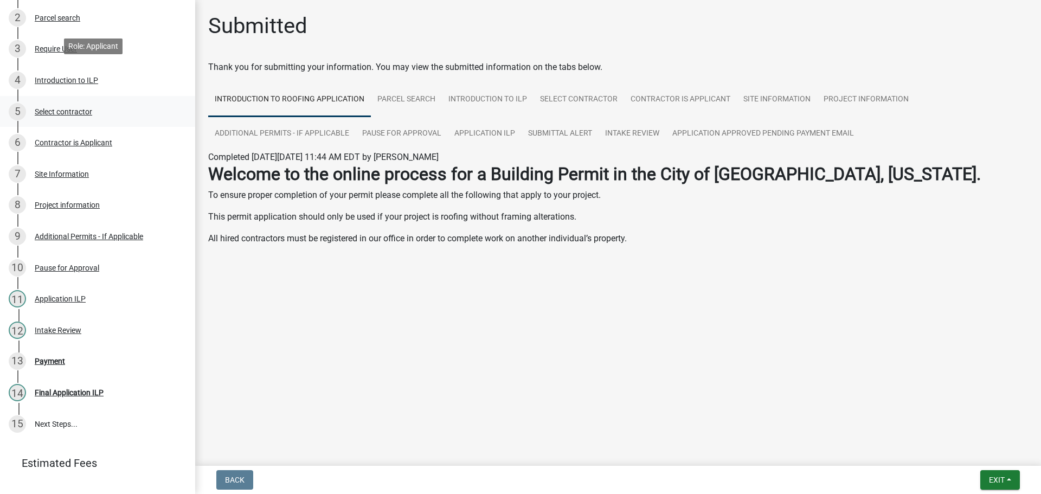
scroll to position [232, 0]
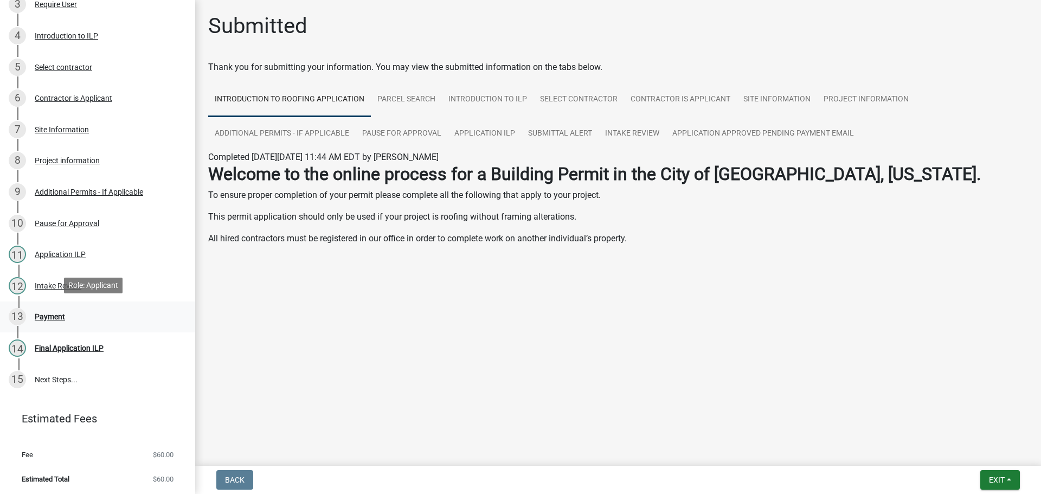
click at [58, 313] on div "Payment" at bounding box center [50, 317] width 30 height 8
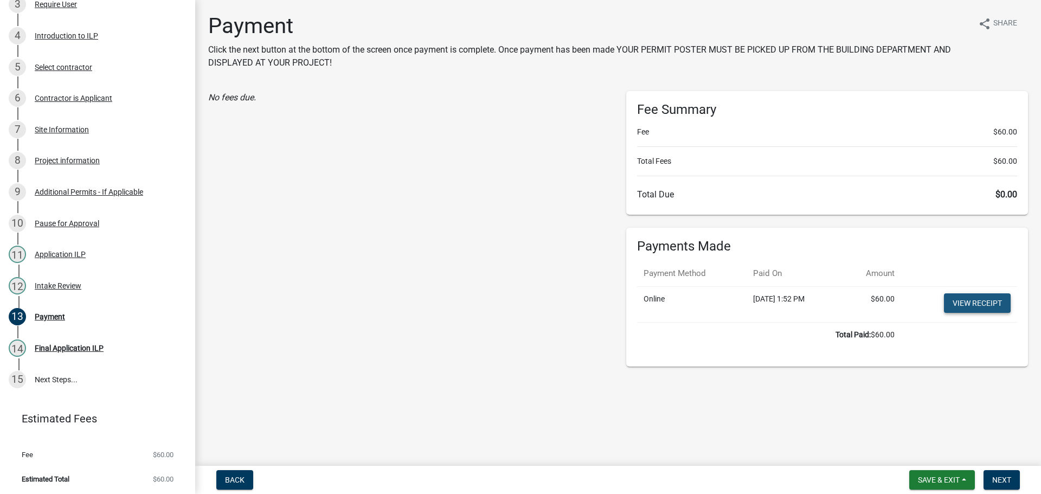
click at [956, 295] on link "View receipt" at bounding box center [977, 303] width 67 height 20
click at [51, 337] on link "14 Final Application ILP" at bounding box center [97, 347] width 195 height 31
click at [55, 344] on div "Final Application ILP" at bounding box center [69, 348] width 69 height 8
click at [1009, 480] on span "Next" at bounding box center [1001, 479] width 19 height 9
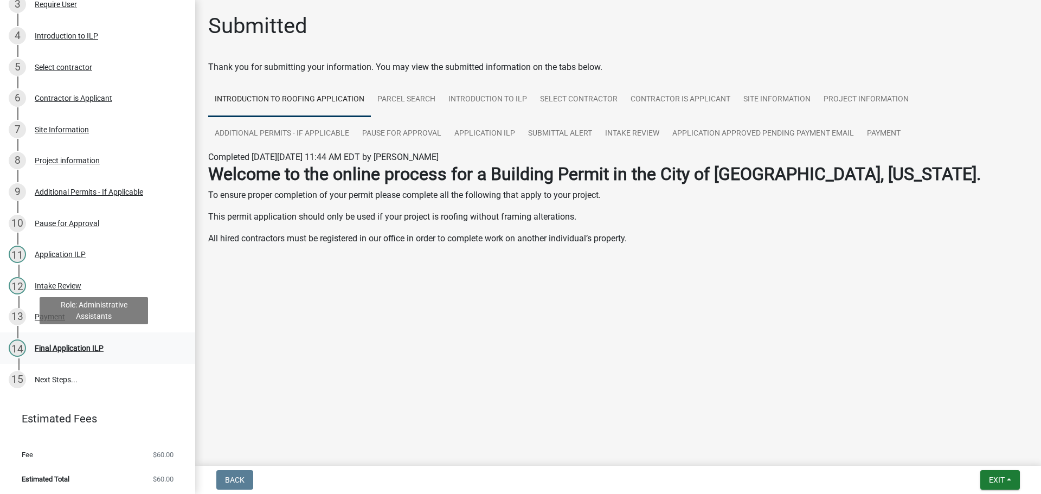
click at [93, 348] on div "Final Application ILP" at bounding box center [69, 348] width 69 height 8
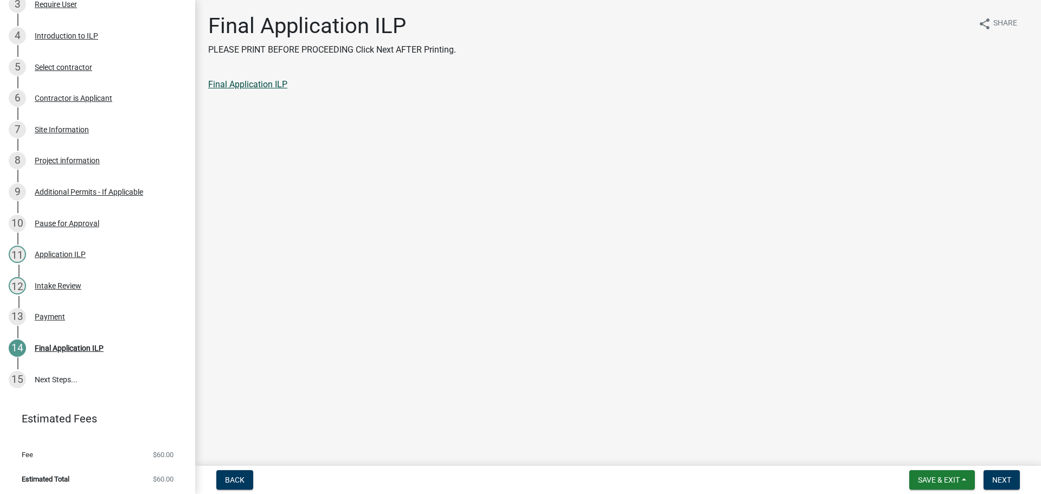
click at [266, 87] on link "Final Application ILP" at bounding box center [247, 84] width 79 height 10
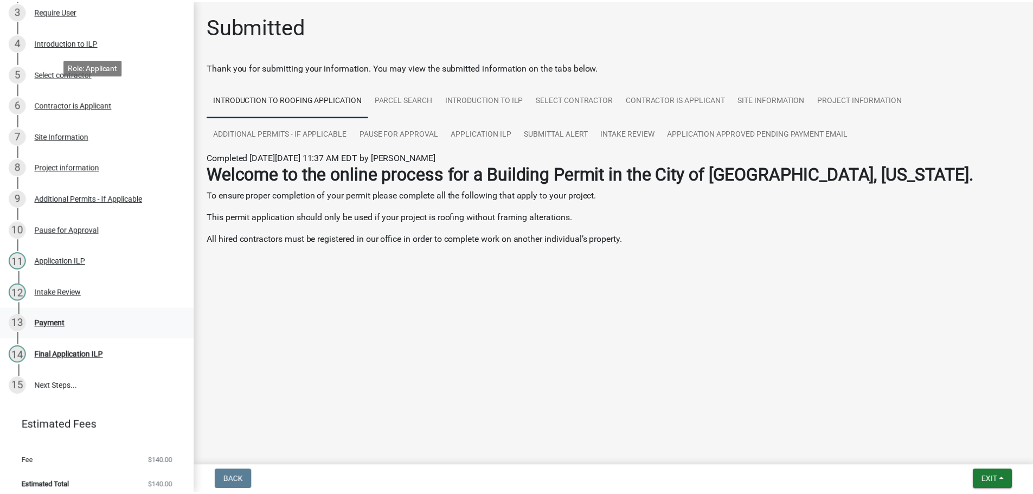
scroll to position [232, 0]
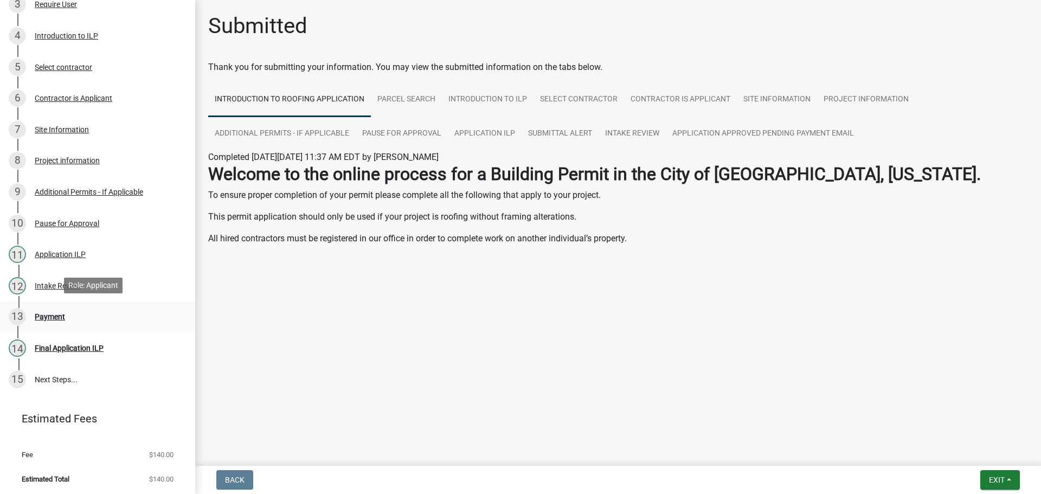
click at [58, 313] on div "Payment" at bounding box center [50, 317] width 30 height 8
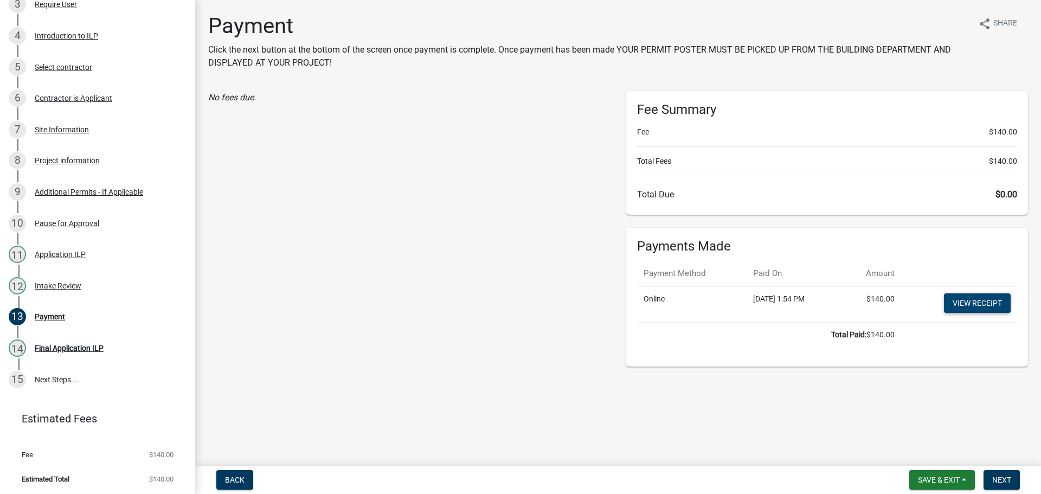
click at [983, 302] on link "View receipt" at bounding box center [977, 303] width 67 height 20
click at [85, 344] on div "Final Application ILP" at bounding box center [69, 348] width 69 height 8
click at [986, 467] on nav "Back Save & Exit Save Save & Exit Next" at bounding box center [618, 480] width 846 height 28
click at [987, 468] on nav "Back Save & Exit Save Save & Exit Next" at bounding box center [618, 480] width 846 height 28
click at [991, 477] on button "Next" at bounding box center [1001, 480] width 36 height 20
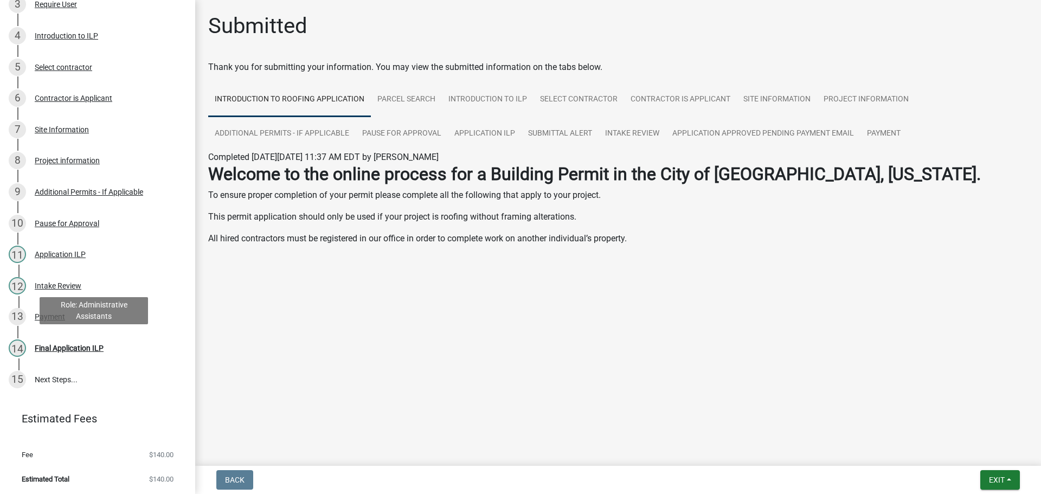
click at [76, 344] on div "Final Application ILP" at bounding box center [69, 348] width 69 height 8
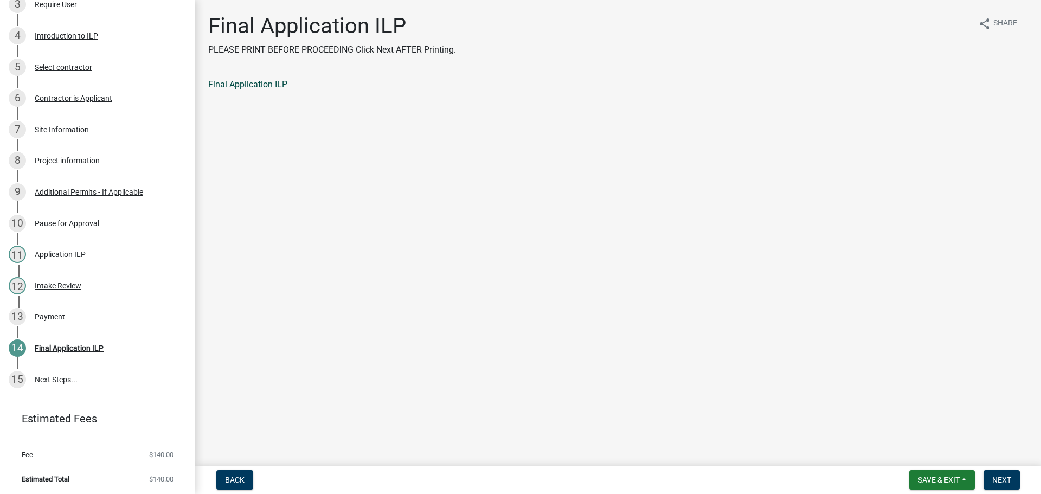
click at [234, 83] on link "Final Application ILP" at bounding box center [247, 84] width 79 height 10
click at [1005, 483] on span "Next" at bounding box center [1001, 479] width 19 height 9
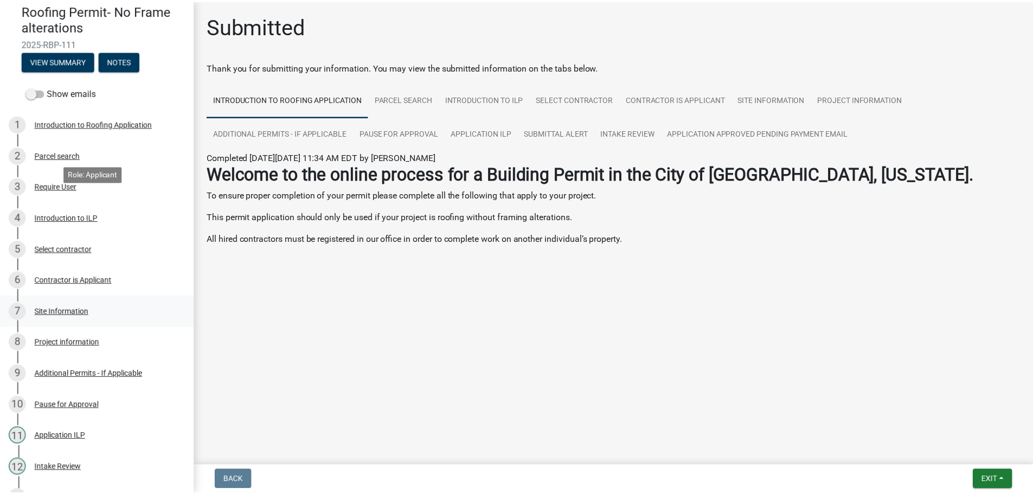
scroll to position [232, 0]
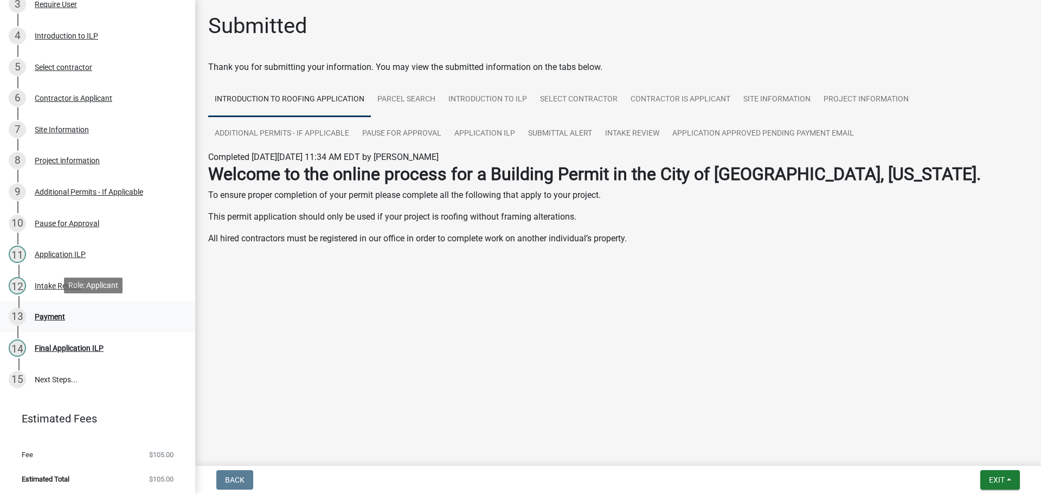
click at [56, 313] on div "Payment" at bounding box center [50, 317] width 30 height 8
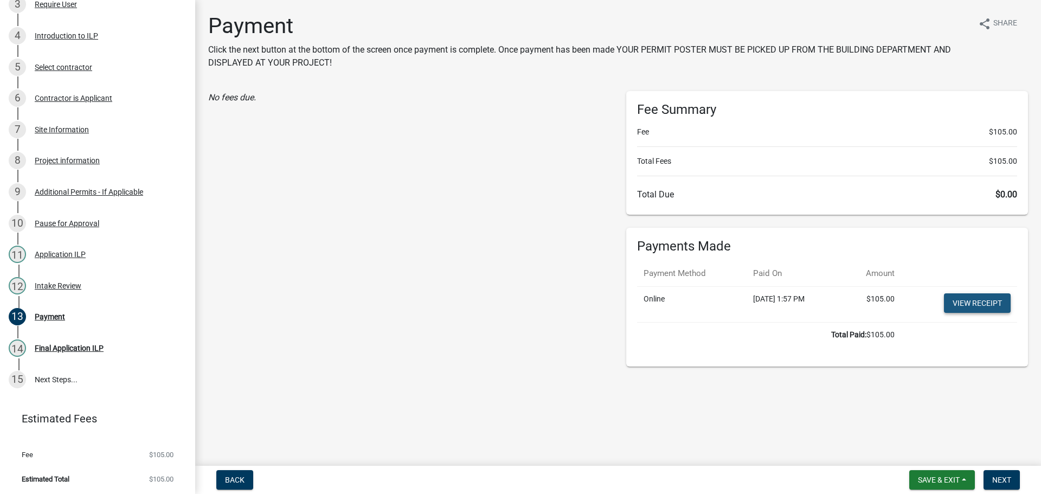
click at [972, 307] on link "View receipt" at bounding box center [977, 303] width 67 height 20
click at [1007, 481] on span "Next" at bounding box center [1001, 479] width 19 height 9
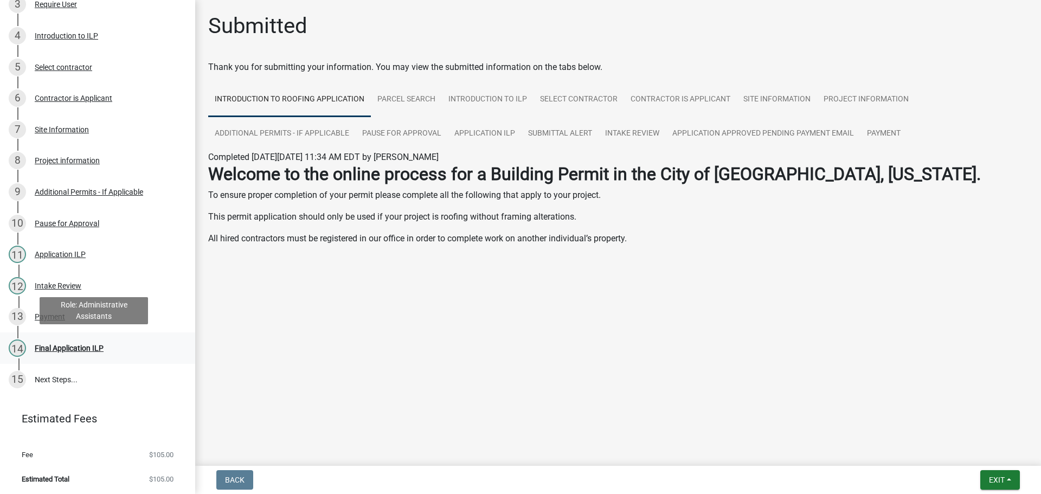
click at [85, 347] on div "Final Application ILP" at bounding box center [69, 348] width 69 height 8
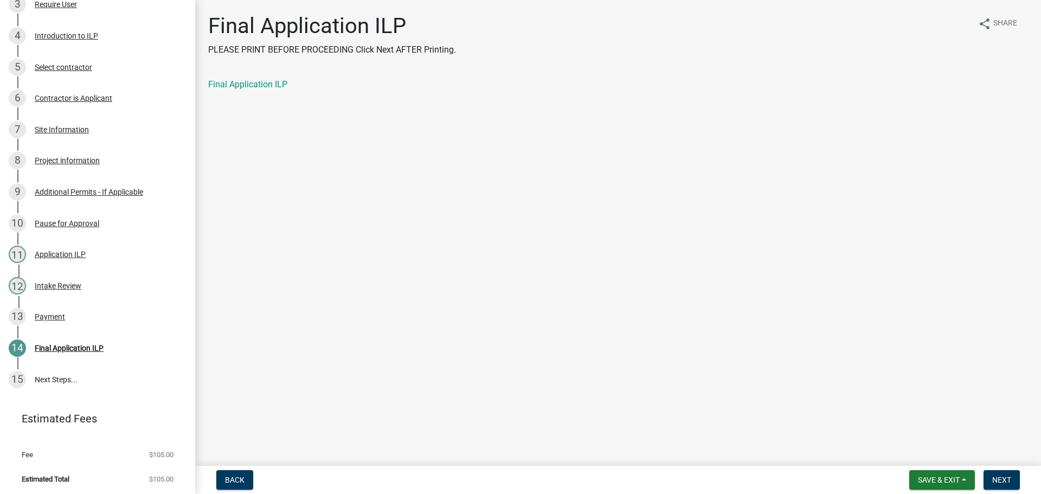
click at [269, 78] on div "Final Application ILP" at bounding box center [618, 84] width 820 height 13
click at [270, 85] on link "Final Application ILP" at bounding box center [247, 84] width 79 height 10
click at [998, 479] on span "Next" at bounding box center [1001, 479] width 19 height 9
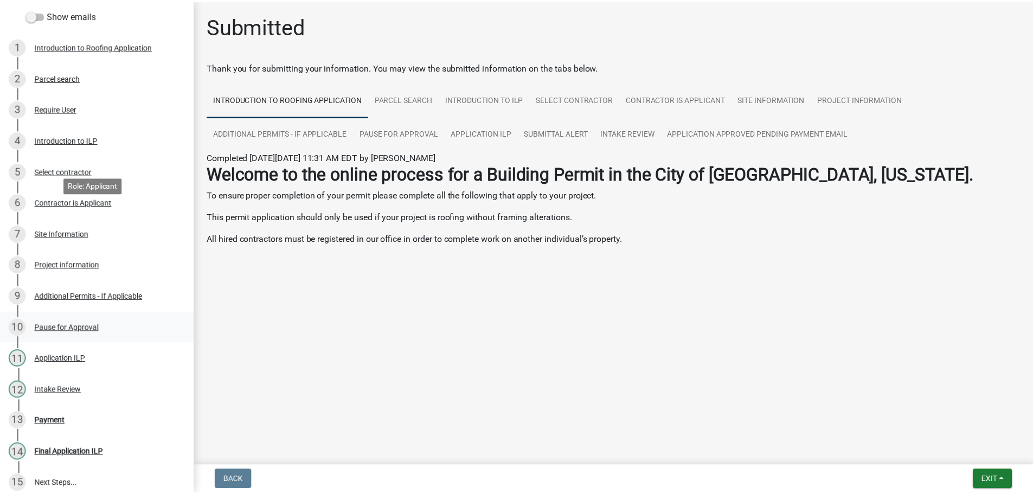
scroll to position [232, 0]
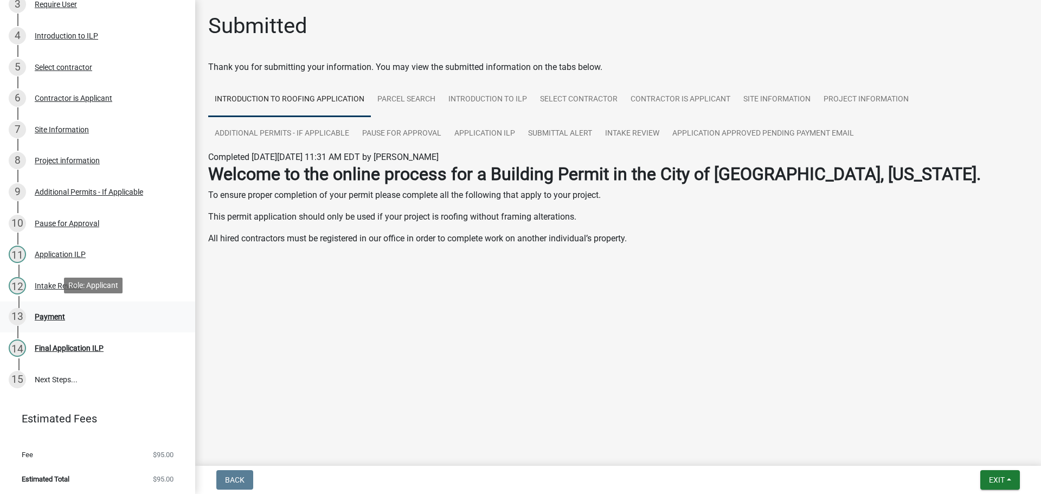
click at [54, 315] on div "Payment" at bounding box center [50, 317] width 30 height 8
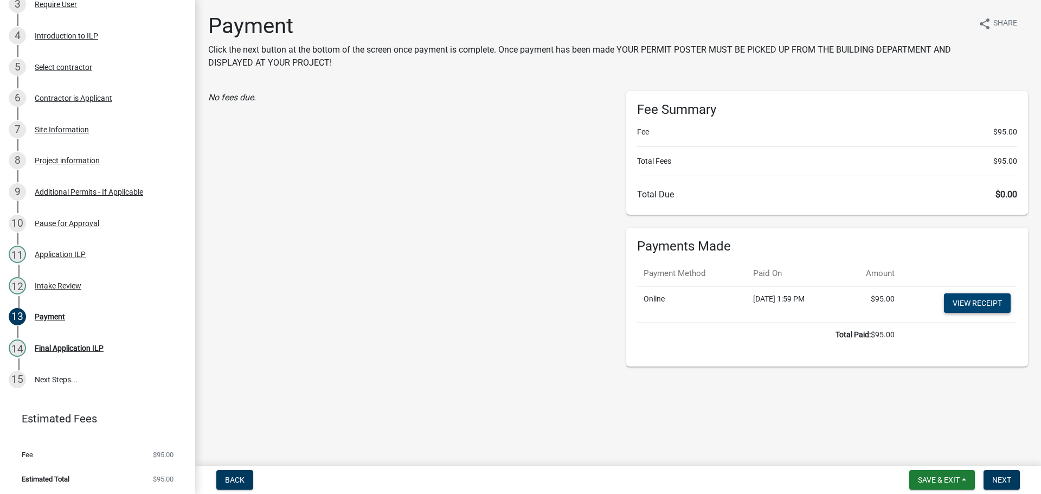
click at [963, 301] on link "View receipt" at bounding box center [977, 303] width 67 height 20
click at [1003, 472] on button "Next" at bounding box center [1001, 480] width 36 height 20
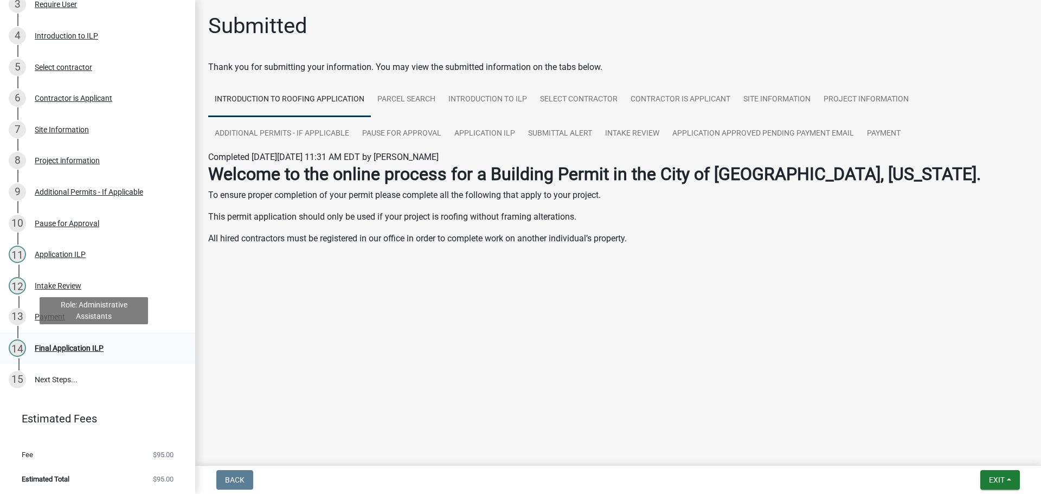
click at [95, 348] on div "Final Application ILP" at bounding box center [69, 348] width 69 height 8
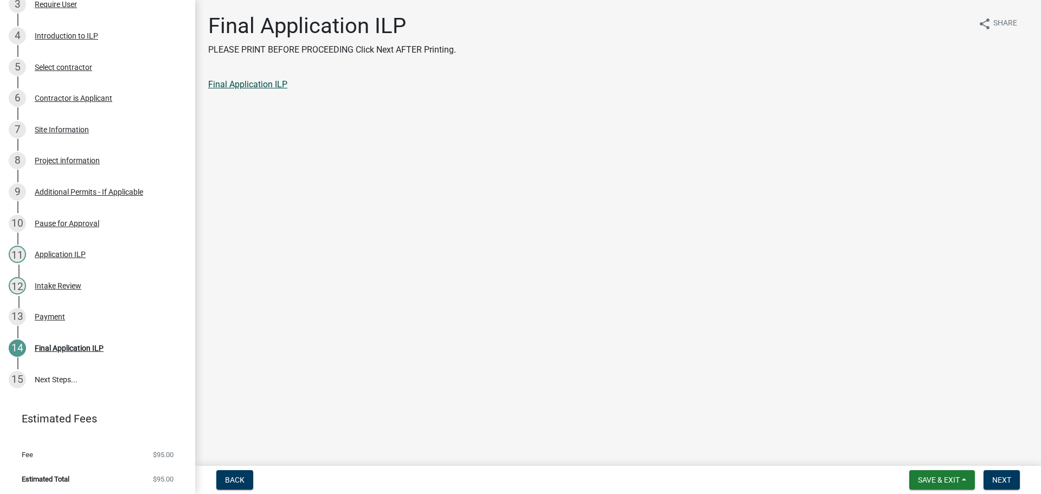
click at [260, 84] on link "Final Application ILP" at bounding box center [247, 84] width 79 height 10
click at [997, 478] on span "Next" at bounding box center [1001, 479] width 19 height 9
